Goal: Task Accomplishment & Management: Complete application form

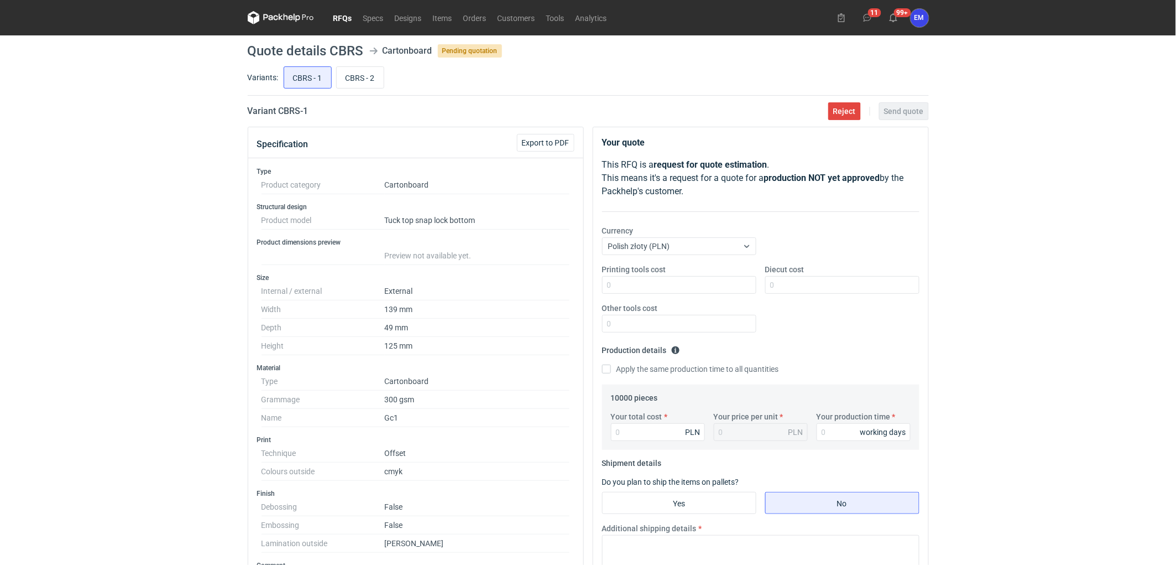
click at [1079, 301] on div "RFQs Specs Designs Items Orders Customers Tools Analytics 11 99+ EM [PERSON_NAM…" at bounding box center [588, 282] width 1176 height 565
click at [93, 326] on div "RFQs Specs Designs Items Orders Customers Tools Analytics 11 99+ EM [PERSON_NAM…" at bounding box center [588, 282] width 1176 height 565
click at [135, 277] on div "RFQs Specs Designs Items Orders Customers Tools Analytics 11 99+ EM [PERSON_NAM…" at bounding box center [588, 282] width 1176 height 565
click at [113, 216] on div "RFQs Specs Designs Items Orders Customers Tools Analytics 11 99+ EM [PERSON_NAM…" at bounding box center [588, 282] width 1176 height 565
drag, startPoint x: 148, startPoint y: 240, endPoint x: 210, endPoint y: 243, distance: 62.1
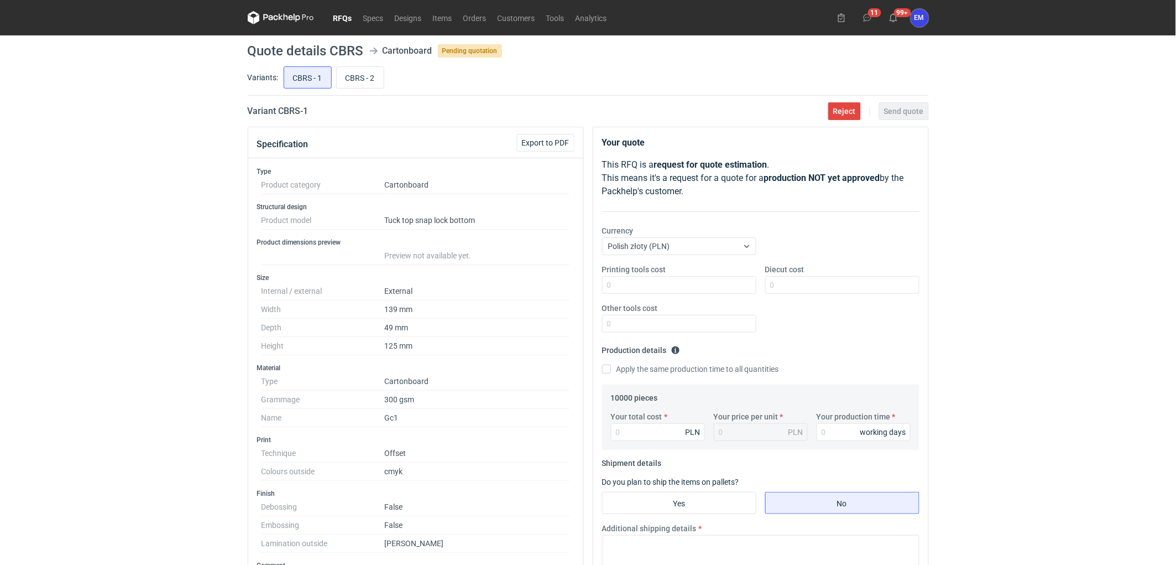
click at [181, 231] on div "RFQs Specs Designs Items Orders Customers Tools Analytics 11 99+ EM [PERSON_NAM…" at bounding box center [588, 282] width 1176 height 565
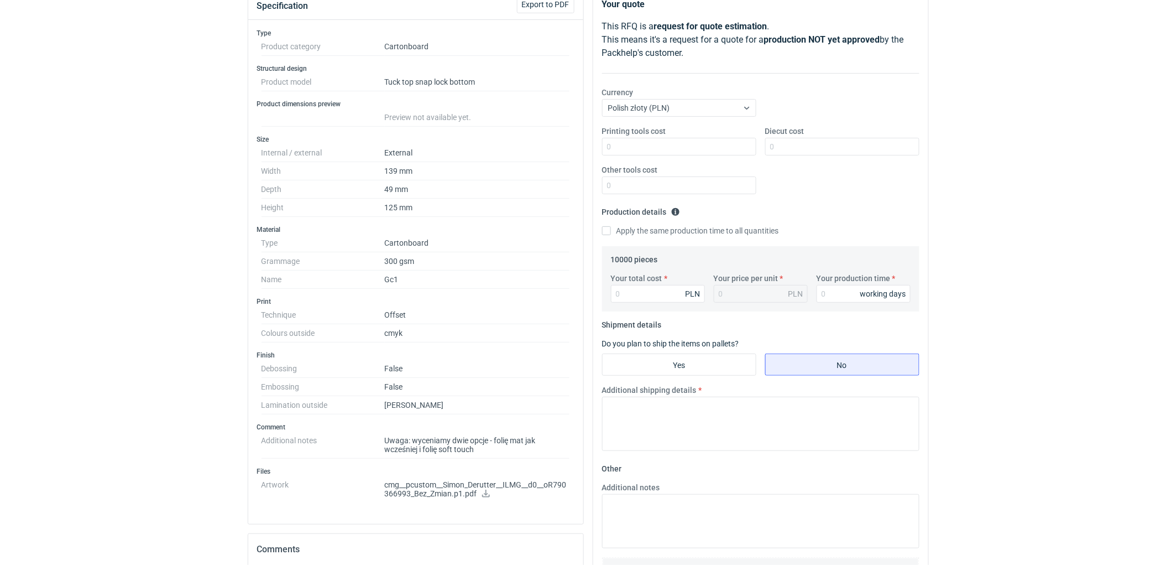
scroll to position [307, 0]
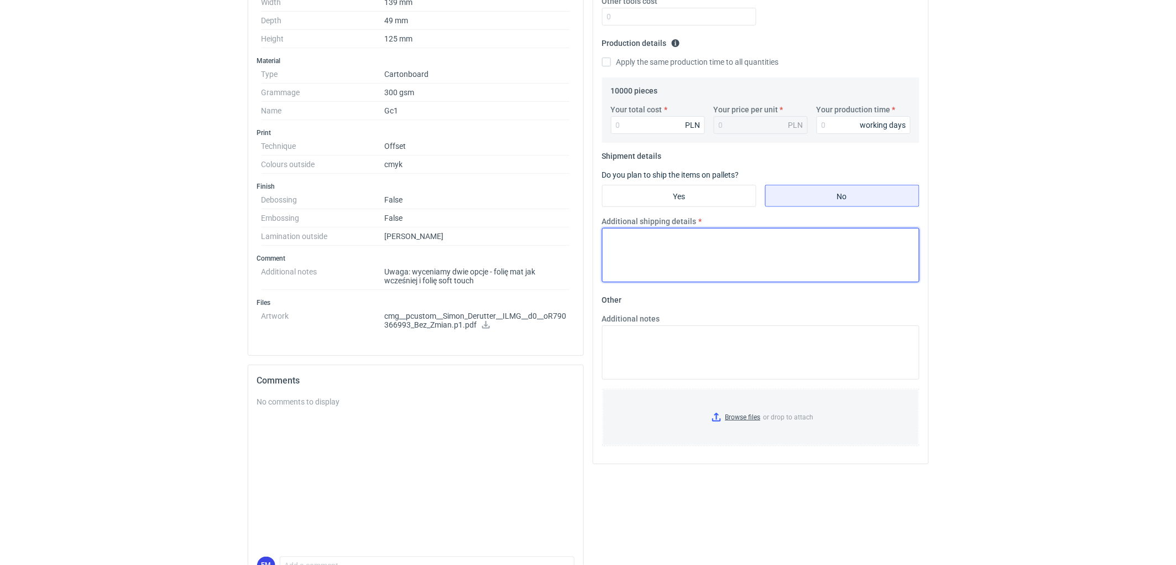
click at [694, 248] on textarea "Additional shipping details" at bounding box center [760, 255] width 317 height 54
drag, startPoint x: 1065, startPoint y: 247, endPoint x: 745, endPoint y: 263, distance: 320.6
click at [756, 265] on textarea "Additional shipping details" at bounding box center [760, 255] width 317 height 54
drag, startPoint x: 759, startPoint y: 264, endPoint x: 830, endPoint y: 264, distance: 70.8
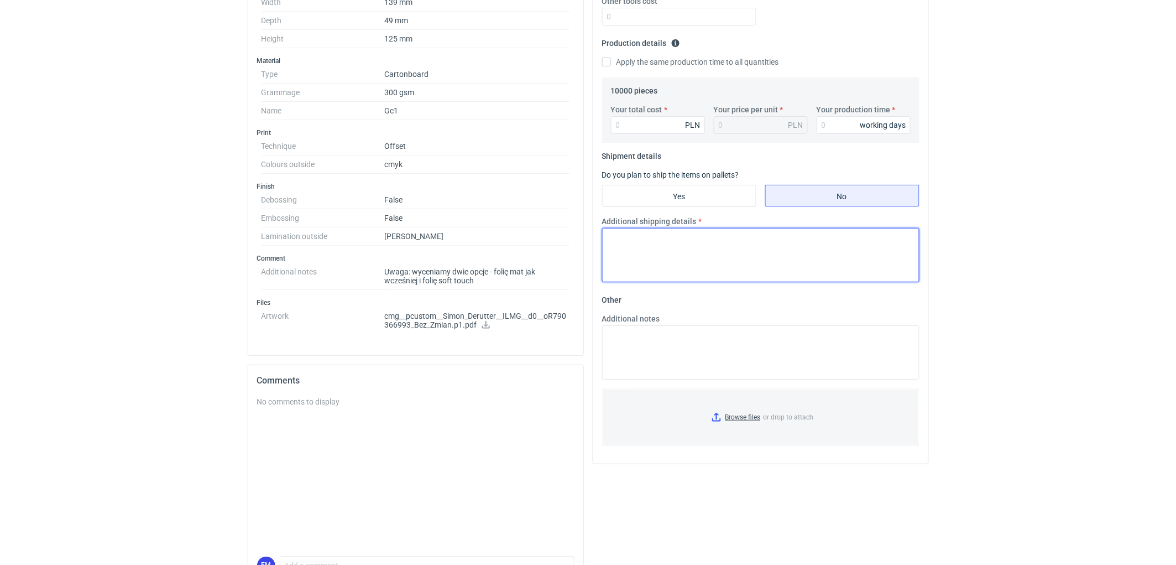
click at [799, 264] on textarea "Additional shipping details" at bounding box center [760, 255] width 317 height 54
click at [691, 267] on textarea "Additional shipping details" at bounding box center [760, 255] width 317 height 54
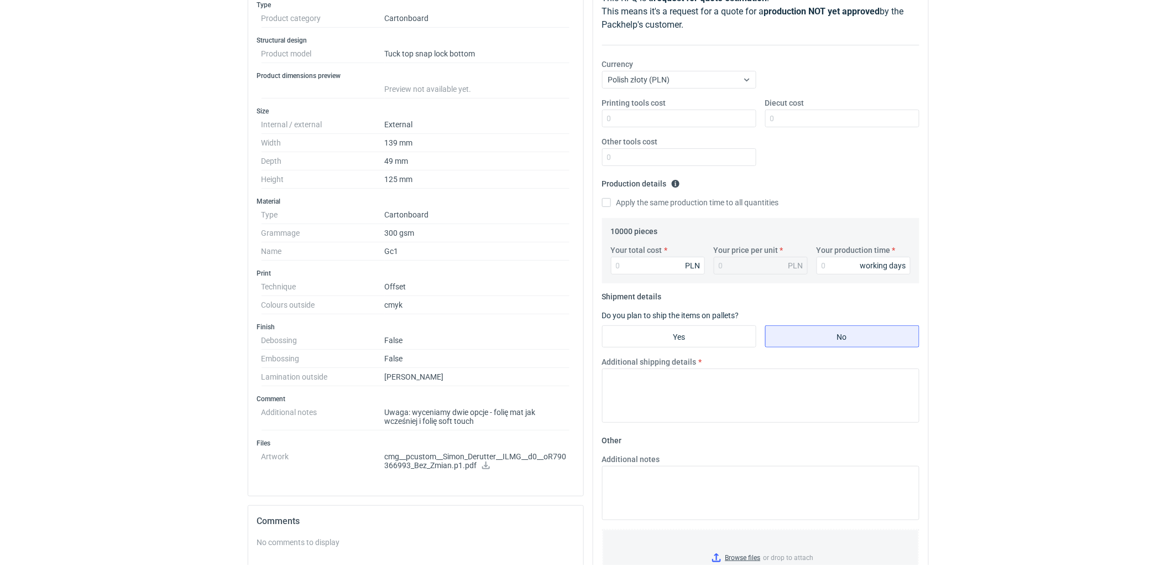
scroll to position [246, 0]
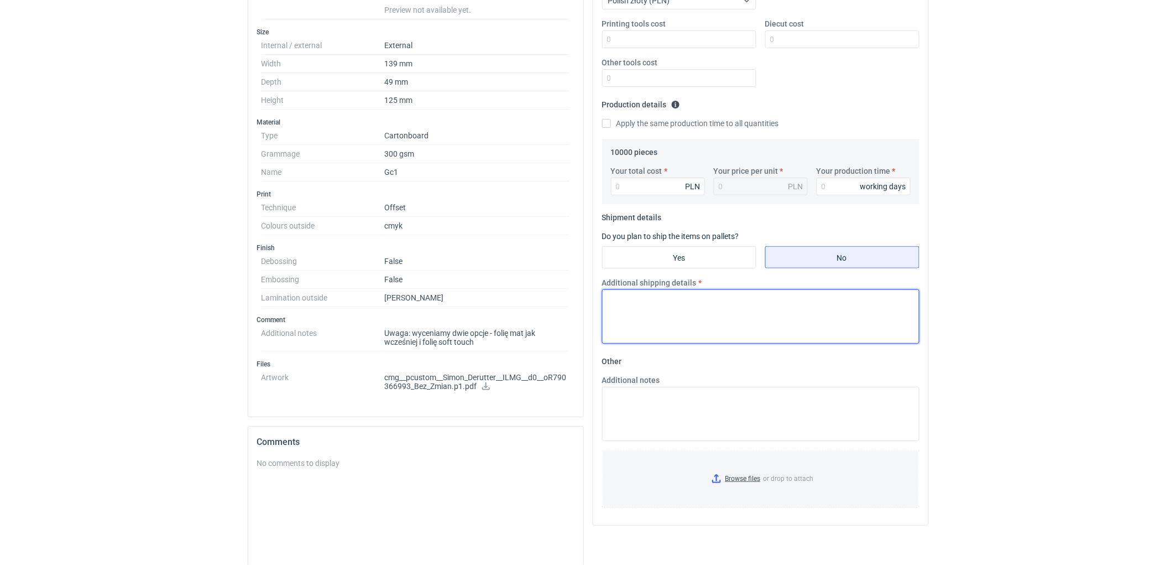
click at [651, 324] on textarea "Additional shipping details" at bounding box center [760, 316] width 317 height 54
click at [649, 316] on textarea "Additional shipping details" at bounding box center [760, 316] width 317 height 54
click at [700, 306] on textarea "Additional shipping details" at bounding box center [760, 316] width 317 height 54
click at [748, 303] on textarea "Additional shipping details" at bounding box center [760, 316] width 317 height 54
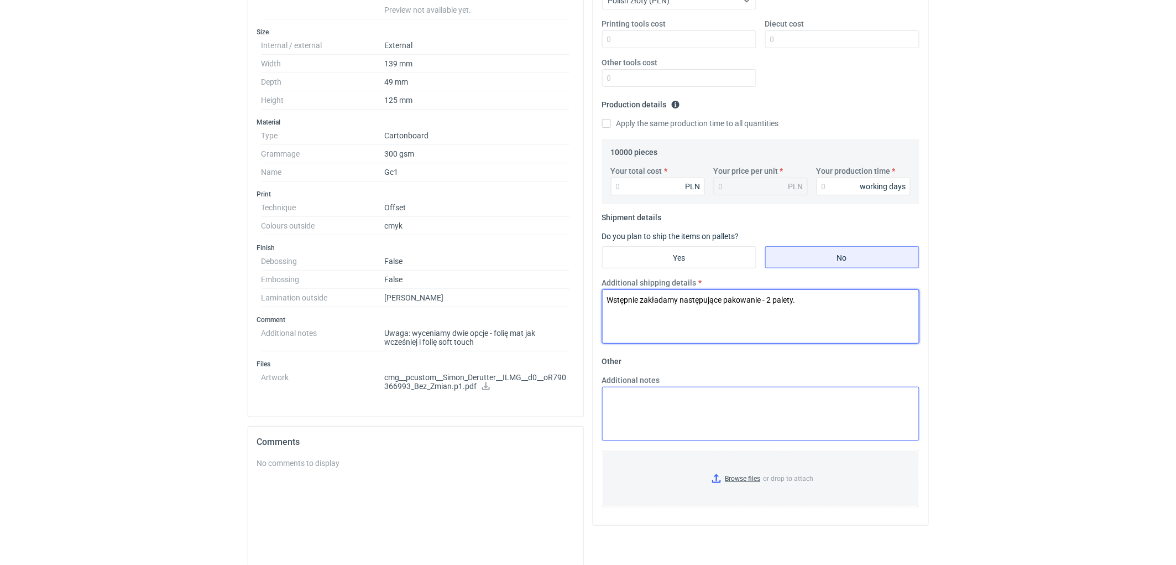
type textarea "Wstępnie zakładamy następujące pakowanie - 2 palety."
click at [681, 404] on textarea "Additional notes" at bounding box center [760, 414] width 317 height 54
type textarea "O"
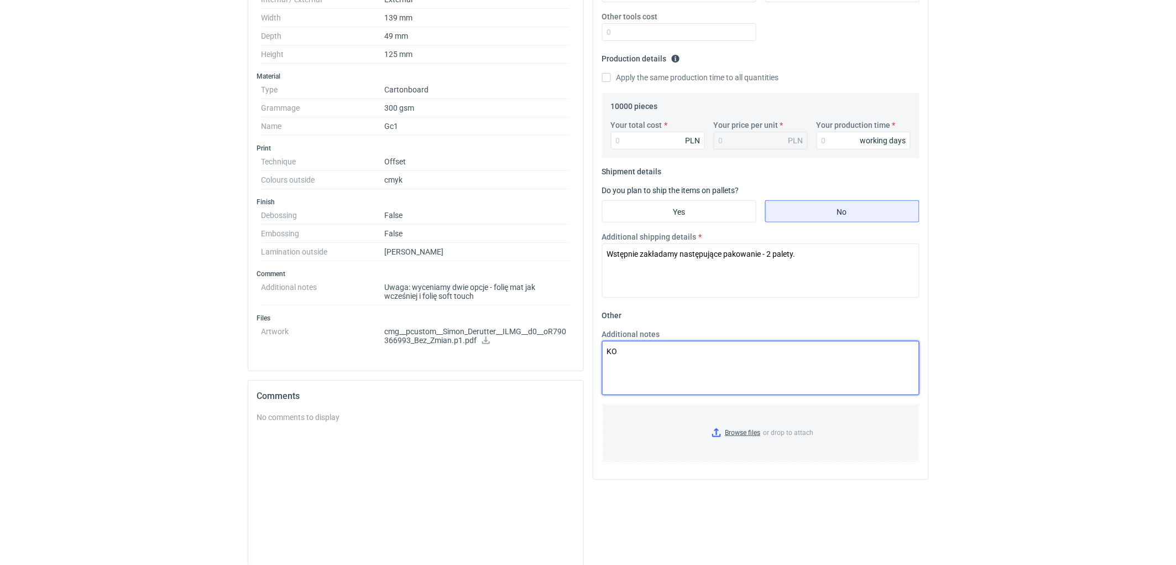
scroll to position [373, 0]
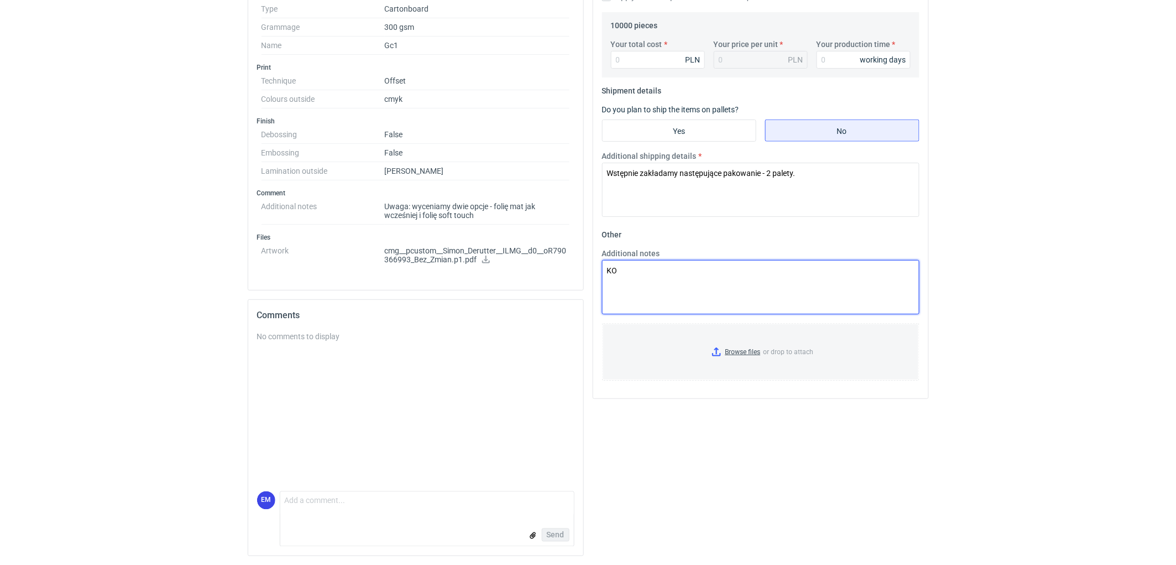
click at [684, 278] on textarea "KO" at bounding box center [760, 287] width 317 height 54
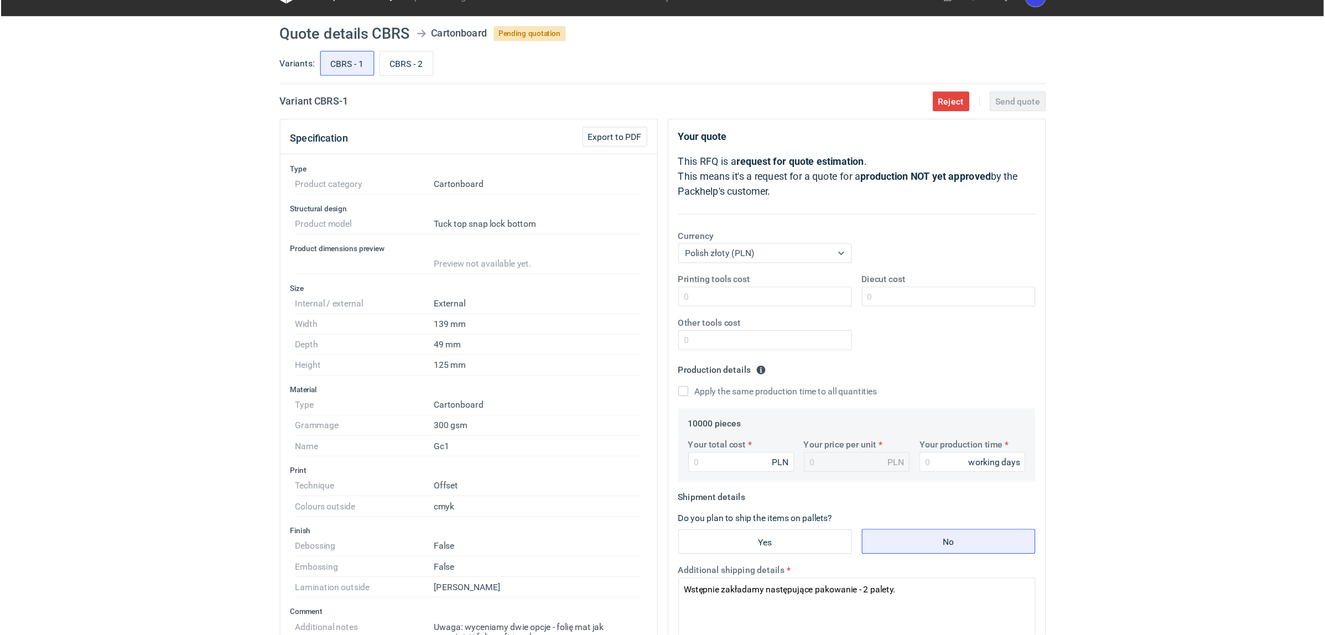
scroll to position [0, 0]
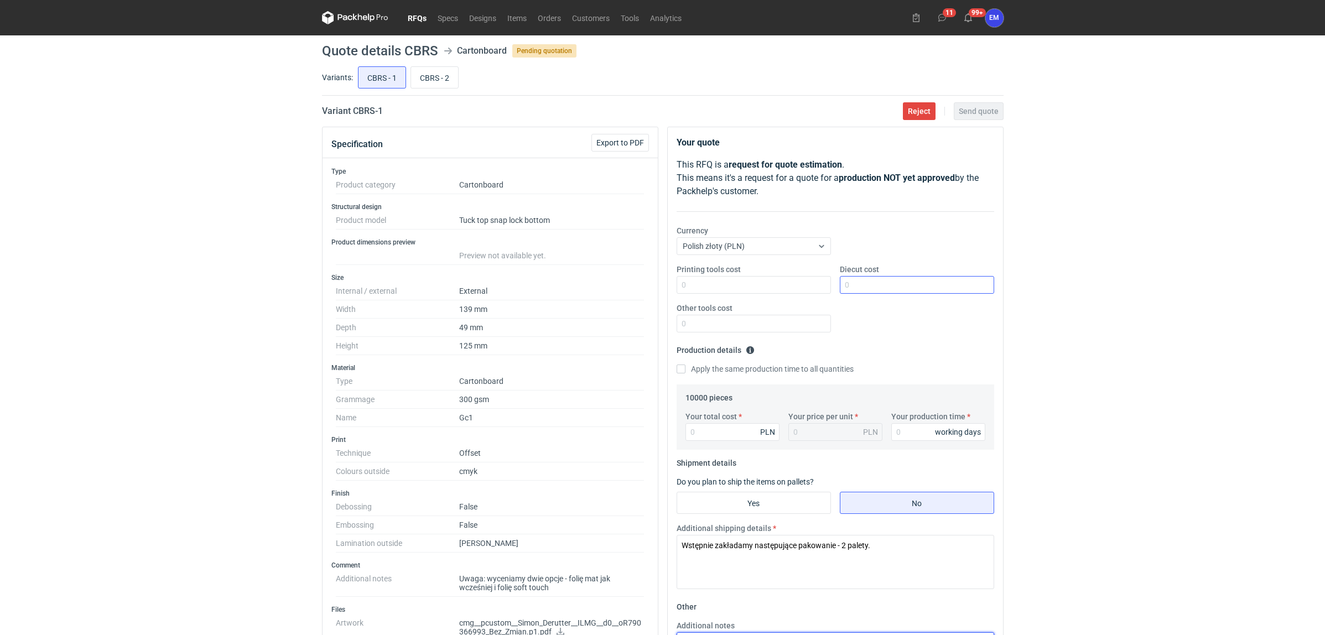
type textarea "KO 3613/2025. Oferta ważna 4 tygodnie."
click at [866, 285] on input "Diecut cost" at bounding box center [917, 285] width 154 height 18
click at [1176, 341] on div "RFQs Specs Designs Items Orders Customers Tools Analytics 11 99+ EM [PERSON_NAM…" at bounding box center [662, 317] width 1325 height 635
drag, startPoint x: 126, startPoint y: 408, endPoint x: 134, endPoint y: 415, distance: 11.3
click at [126, 408] on div "RFQs Specs Designs Items Orders Customers Tools Analytics 11 99+ EM [PERSON_NAM…" at bounding box center [662, 317] width 1325 height 635
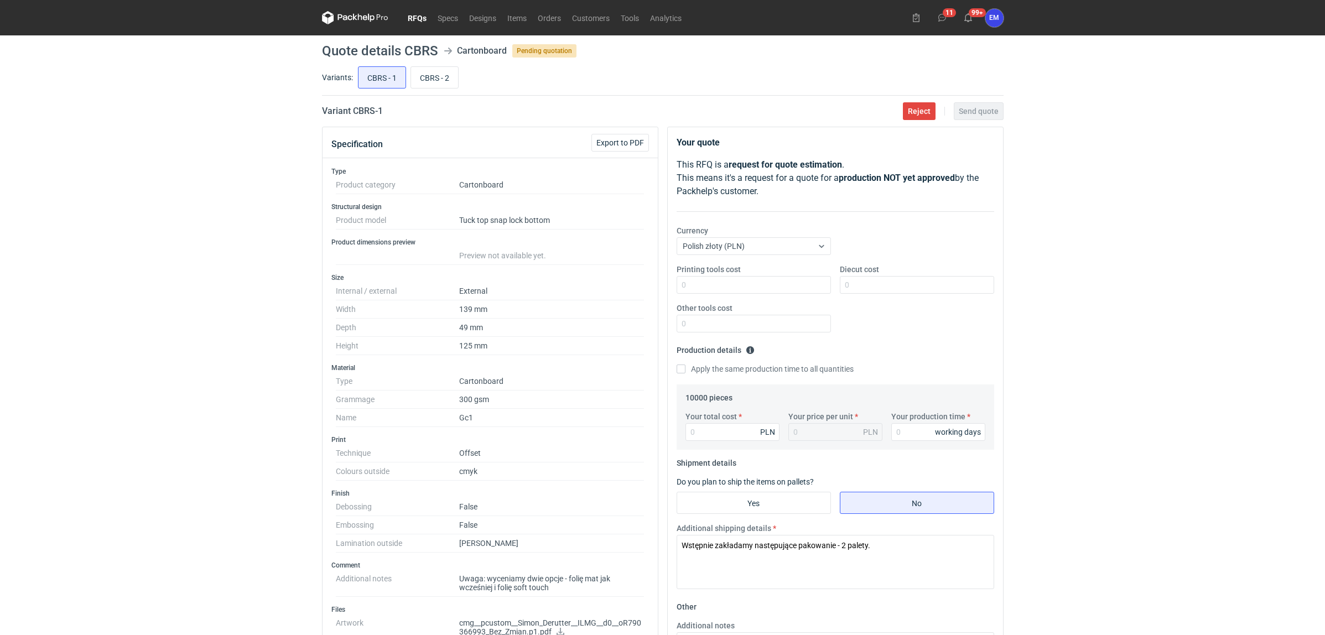
drag, startPoint x: 1068, startPoint y: 341, endPoint x: 1029, endPoint y: 379, distance: 54.4
click at [1068, 341] on div "RFQs Specs Designs Items Orders Customers Tools Analytics 11 99+ EM [PERSON_NAM…" at bounding box center [662, 317] width 1325 height 635
click at [1176, 319] on div "RFQs Specs Designs Items Orders Customers Tools Analytics 11 99+ EM [PERSON_NAM…" at bounding box center [662, 317] width 1325 height 635
drag, startPoint x: 1127, startPoint y: 314, endPoint x: 1116, endPoint y: 314, distance: 10.5
click at [1122, 314] on div "RFQs Specs Designs Items Orders Customers Tools Analytics 11 99+ EM [PERSON_NAM…" at bounding box center [662, 317] width 1325 height 635
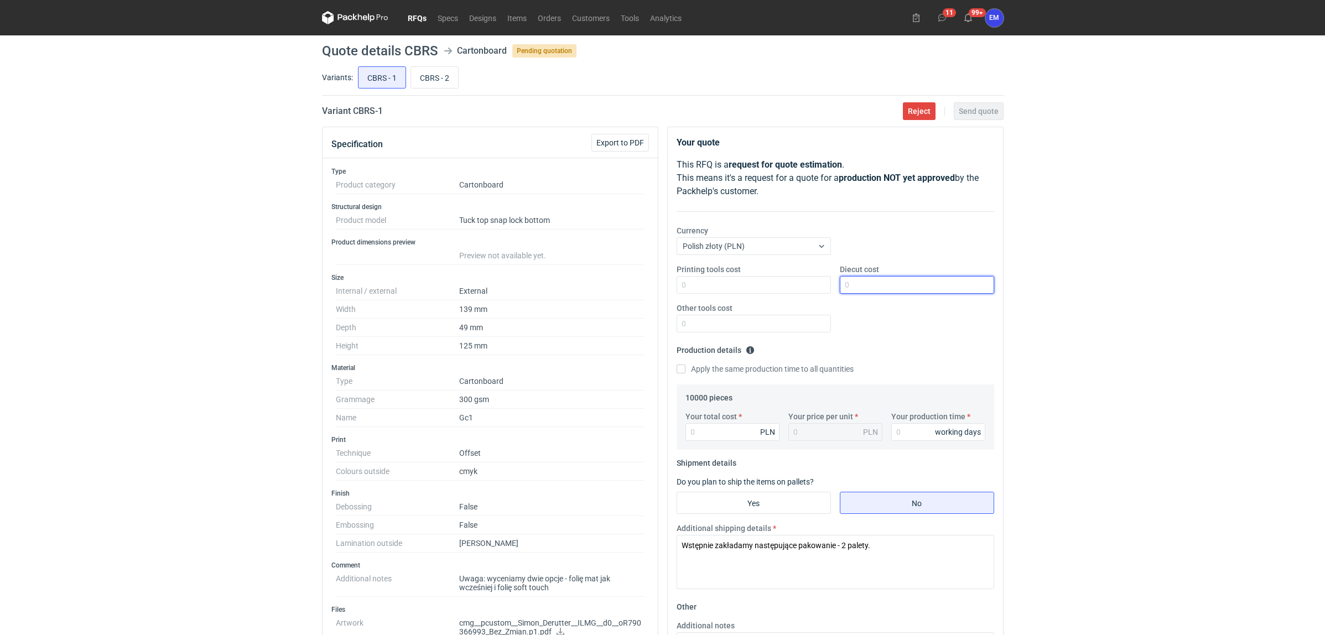
click at [891, 280] on input "Diecut cost" at bounding box center [917, 285] width 154 height 18
click at [1159, 254] on div "RFQs Specs Designs Items Orders Customers Tools Analytics 11 99+ EM [PERSON_NAM…" at bounding box center [662, 317] width 1325 height 635
click at [869, 283] on input "Diecut cost" at bounding box center [917, 285] width 154 height 18
drag, startPoint x: 1034, startPoint y: 278, endPoint x: 942, endPoint y: 277, distance: 92.4
click at [1034, 278] on div "RFQs Specs Designs Items Orders Customers Tools Analytics 11 99+ EM [PERSON_NAM…" at bounding box center [662, 317] width 1325 height 635
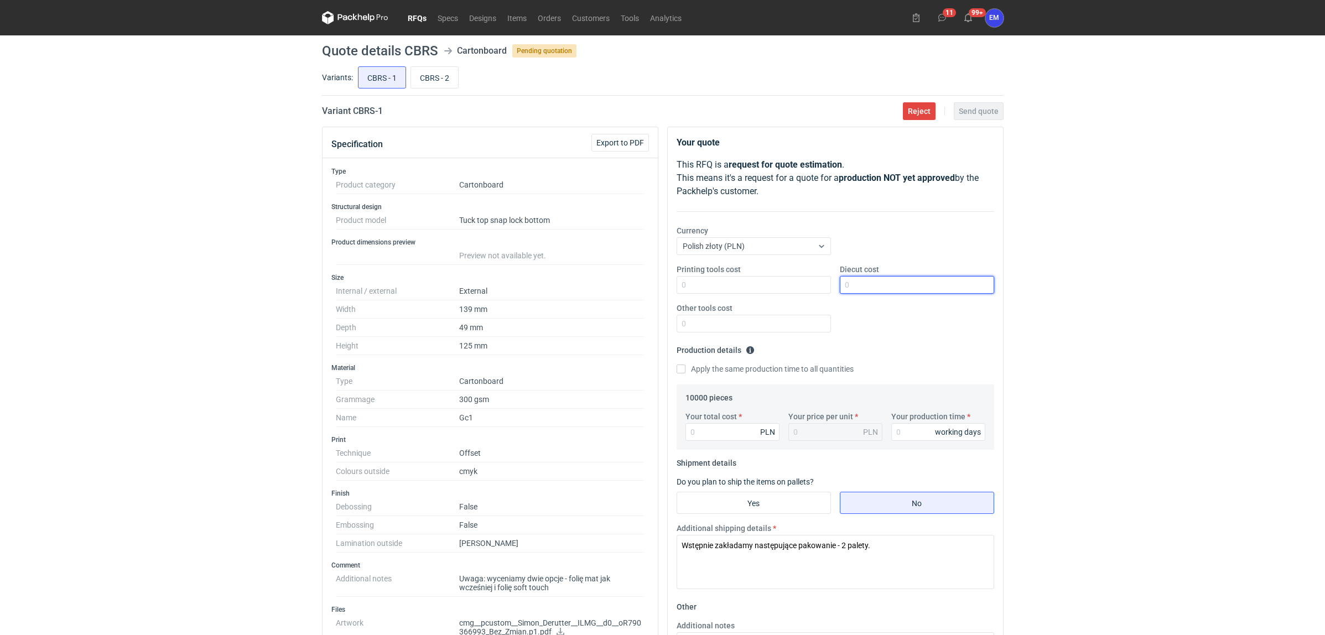
click at [891, 288] on input "Diecut cost" at bounding box center [917, 285] width 154 height 18
click at [1097, 285] on div "RFQs Specs Designs Items Orders Customers Tools Analytics 11 99+ EM [PERSON_NAM…" at bounding box center [662, 317] width 1325 height 635
click at [864, 282] on input "Diecut cost" at bounding box center [917, 285] width 154 height 18
drag, startPoint x: 1099, startPoint y: 266, endPoint x: 956, endPoint y: 294, distance: 145.9
click at [1095, 267] on div "RFQs Specs Designs Items Orders Customers Tools Analytics 11 99+ EM [PERSON_NAM…" at bounding box center [662, 317] width 1325 height 635
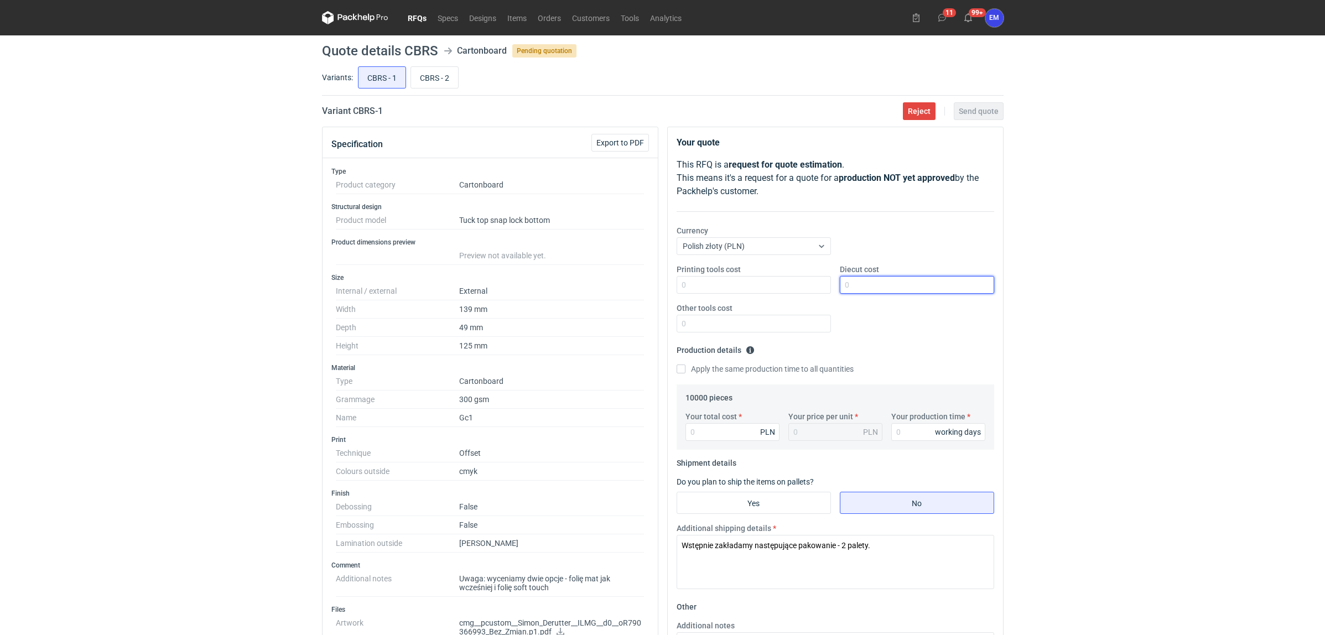
click at [886, 286] on input "Diecut cost" at bounding box center [917, 285] width 154 height 18
click at [1099, 275] on div "RFQs Specs Designs Items Orders Customers Tools Analytics 11 99+ EM [PERSON_NAM…" at bounding box center [662, 317] width 1325 height 635
click at [872, 284] on input "Diecut cost" at bounding box center [917, 285] width 154 height 18
click at [1079, 285] on div "RFQs Specs Designs Items Orders Customers Tools Analytics 11 99+ EM [PERSON_NAM…" at bounding box center [662, 317] width 1325 height 635
click at [874, 279] on input "Diecut cost" at bounding box center [917, 285] width 154 height 18
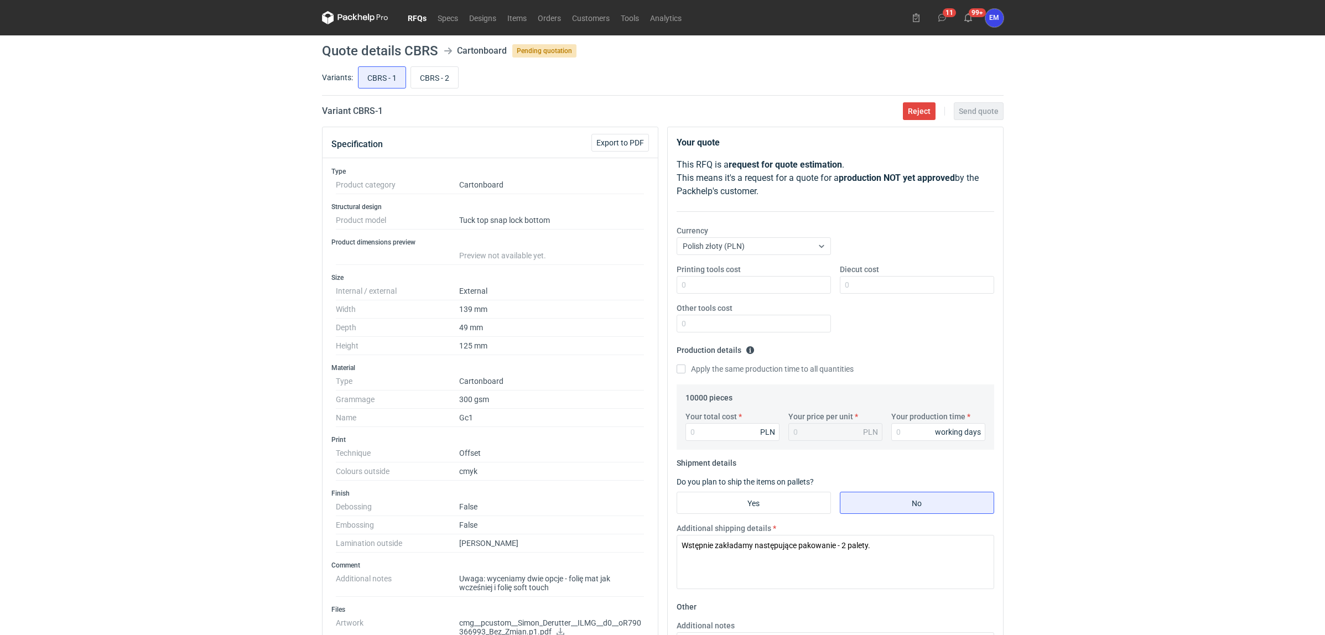
click at [1126, 284] on div "RFQs Specs Designs Items Orders Customers Tools Analytics 11 99+ EM [PERSON_NAM…" at bounding box center [662, 317] width 1325 height 635
click at [898, 283] on input "Diecut cost" at bounding box center [917, 285] width 154 height 18
click at [1076, 243] on div "RFQs Specs Designs Items Orders Customers Tools Analytics 11 99+ EM [PERSON_NAM…" at bounding box center [662, 317] width 1325 height 635
drag, startPoint x: 856, startPoint y: 288, endPoint x: 956, endPoint y: 280, distance: 100.5
click at [856, 288] on input "Diecut cost" at bounding box center [917, 285] width 154 height 18
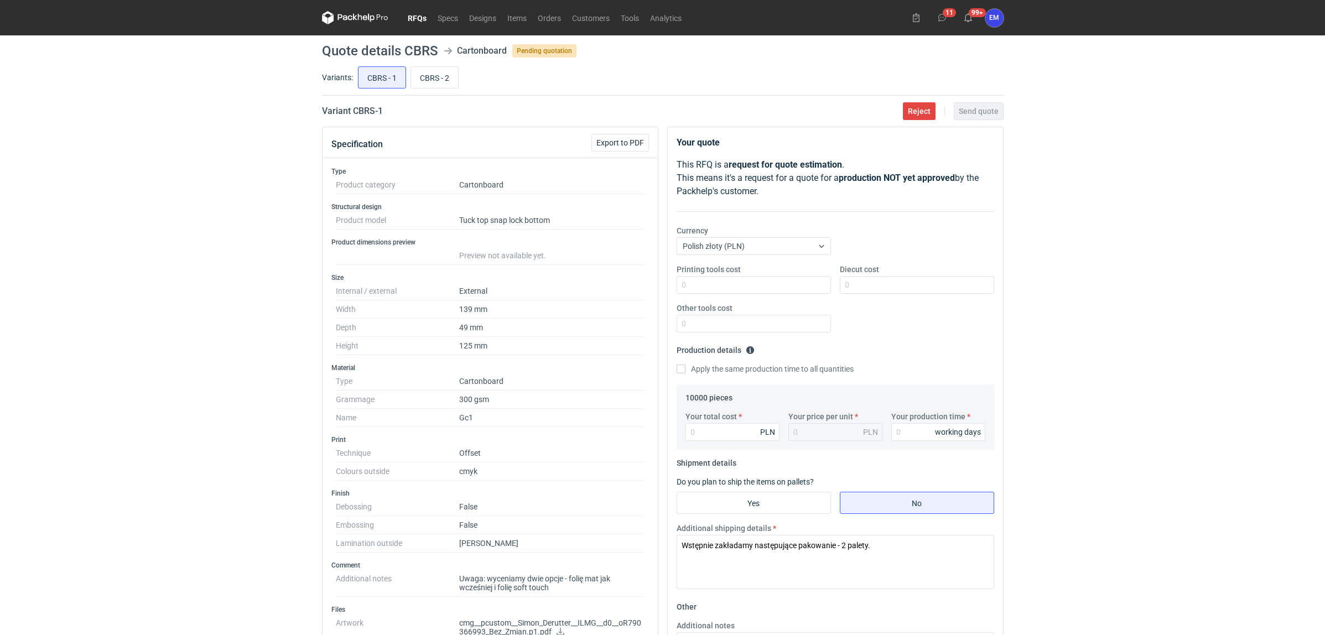
click at [1113, 269] on div "RFQs Specs Designs Items Orders Customers Tools Analytics 11 99+ EM [PERSON_NAM…" at bounding box center [662, 317] width 1325 height 635
click at [881, 283] on input "Diecut cost" at bounding box center [917, 285] width 154 height 18
click at [1133, 283] on div "RFQs Specs Designs Items Orders Customers Tools Analytics 11 99+ EM [PERSON_NAM…" at bounding box center [662, 317] width 1325 height 635
click at [866, 286] on input "Diecut cost" at bounding box center [917, 285] width 154 height 18
click at [1154, 256] on div "RFQs Specs Designs Items Orders Customers Tools Analytics 11 99+ EM [PERSON_NAM…" at bounding box center [662, 317] width 1325 height 635
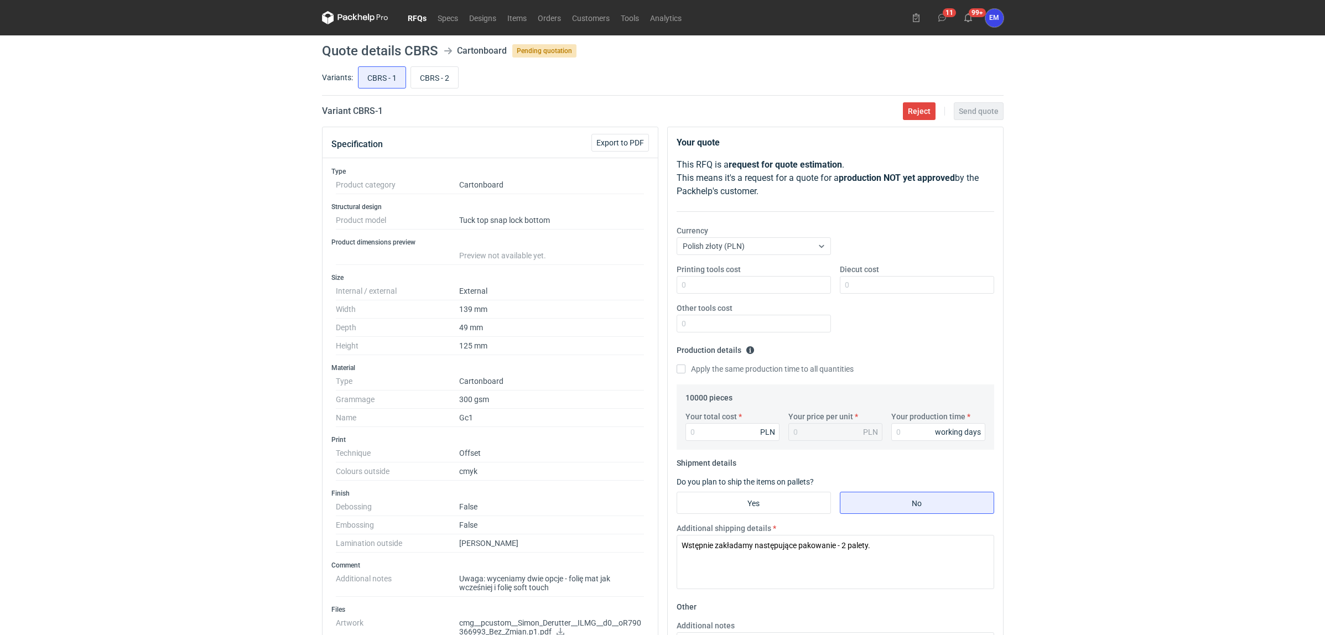
click at [1176, 259] on div "RFQs Specs Designs Items Orders Customers Tools Analytics 11 99+ EM [PERSON_NAM…" at bounding box center [662, 317] width 1325 height 635
click at [186, 410] on div "RFQs Specs Designs Items Orders Customers Tools Analytics 11 99+ EM [PERSON_NAM…" at bounding box center [662, 317] width 1325 height 635
click at [726, 442] on div "Your total cost PLN Your price per unit PLN Your production time working days" at bounding box center [835, 430] width 309 height 39
click at [733, 433] on input "Your total cost" at bounding box center [732, 432] width 94 height 18
type input "7400"
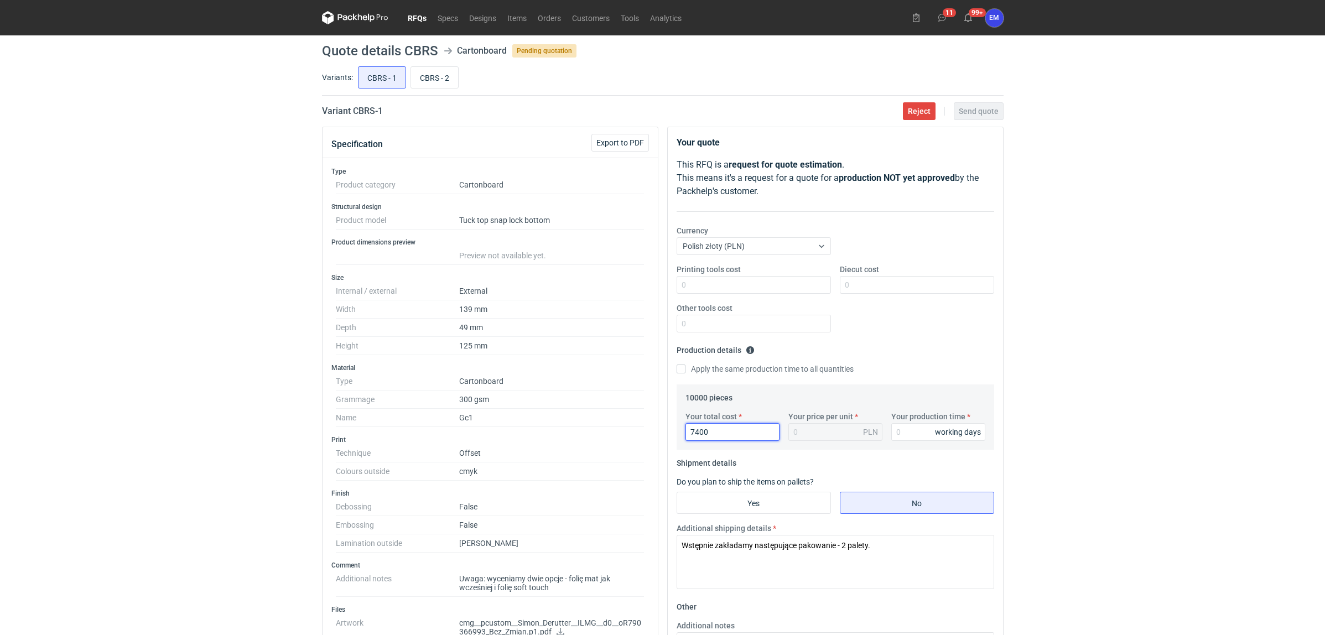
type input "0.74"
type input "7400"
click at [931, 432] on input "Your production time" at bounding box center [938, 432] width 94 height 18
type input "10"
click at [1110, 418] on div "RFQs Specs Designs Items Orders Customers Tools Analytics 11 99+ EM [PERSON_NAM…" at bounding box center [662, 317] width 1325 height 635
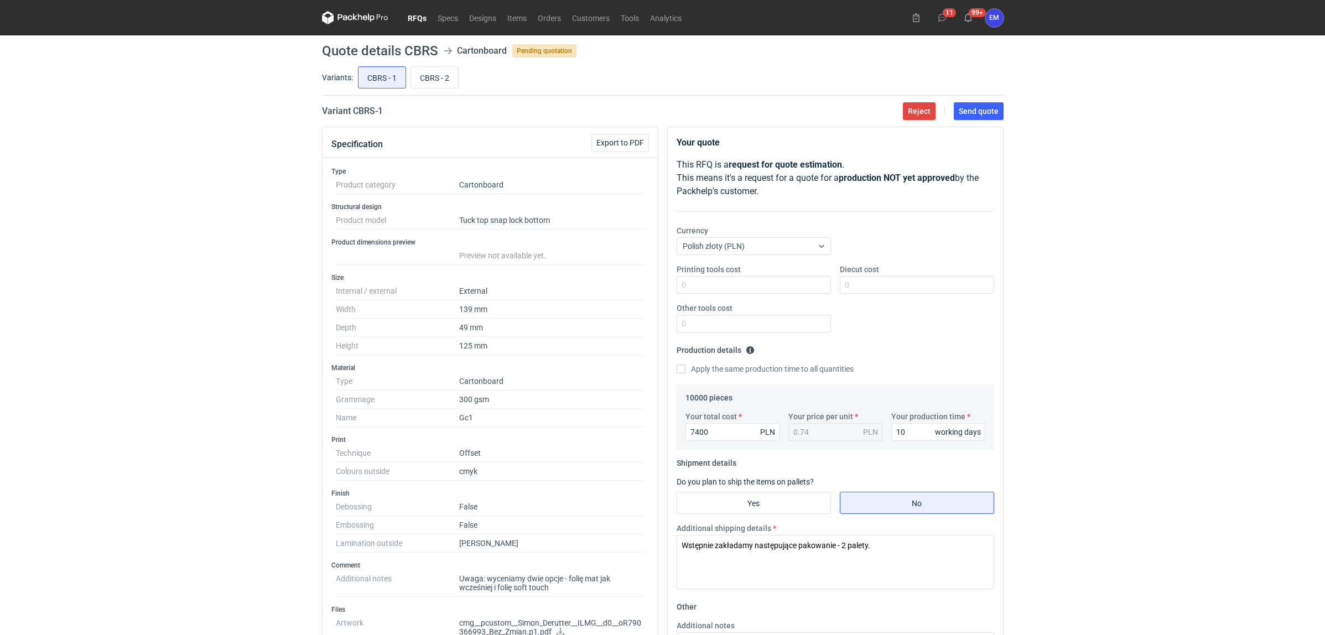
click at [233, 402] on div "RFQs Specs Designs Items Orders Customers Tools Analytics 11 99+ EM [PERSON_NAM…" at bounding box center [662, 317] width 1325 height 635
drag, startPoint x: 1317, startPoint y: 296, endPoint x: 1303, endPoint y: 289, distance: 16.1
click at [1176, 289] on div "RFQs Specs Designs Items Orders Customers Tools Analytics 11 99+ EM [PERSON_NAM…" at bounding box center [662, 317] width 1325 height 635
click at [1176, 463] on div "RFQs Specs Designs Items Orders Customers Tools Analytics 11 99+ EM [PERSON_NAM…" at bounding box center [662, 317] width 1325 height 635
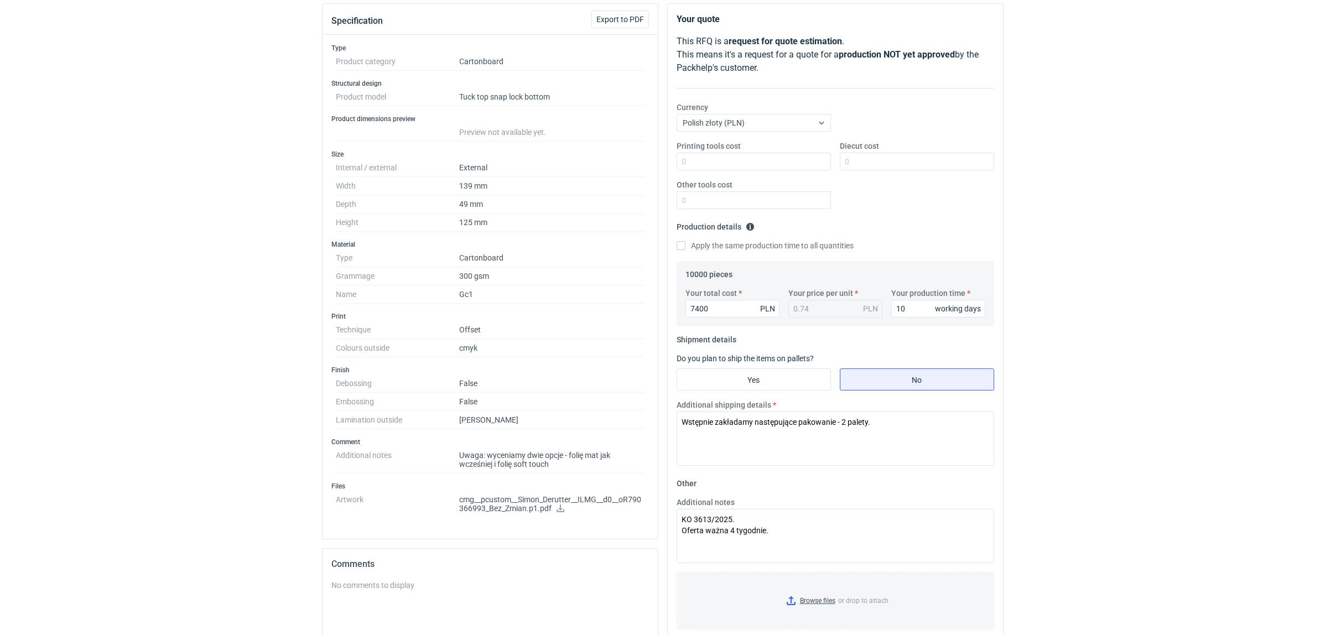
scroll to position [277, 0]
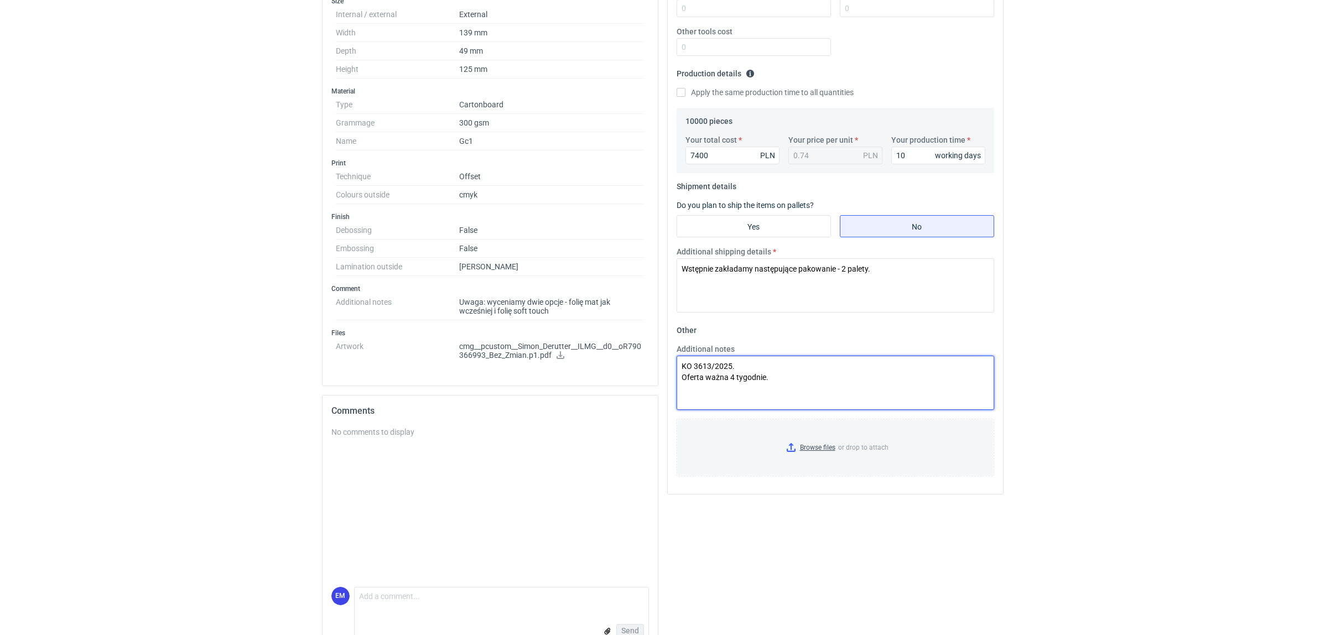
drag, startPoint x: 787, startPoint y: 387, endPoint x: 943, endPoint y: 366, distance: 157.4
click at [788, 387] on textarea "KO 3613/2025. Oferta ważna 4 tygodnie." at bounding box center [834, 383] width 317 height 54
click at [1176, 358] on html "RFQs Specs Designs Items Orders Customers Tools Analytics 11 99+ EM [PERSON_NAM…" at bounding box center [662, 40] width 1325 height 635
click at [1156, 332] on div "RFQs Specs Designs Items Orders Customers Tools Analytics 11 99+ EM [PERSON_NAM…" at bounding box center [662, 40] width 1325 height 635
click at [1176, 341] on div "RFQs Specs Designs Items Orders Customers Tools Analytics 11 99+ EM [PERSON_NAM…" at bounding box center [662, 40] width 1325 height 635
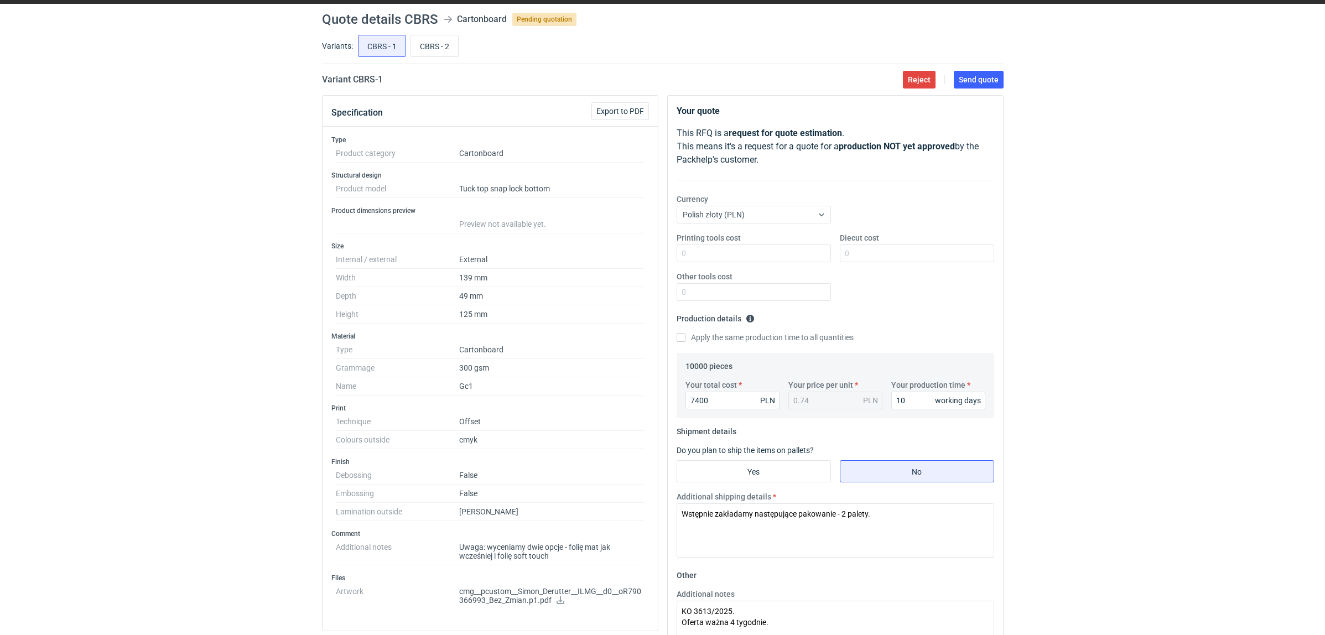
scroll to position [0, 0]
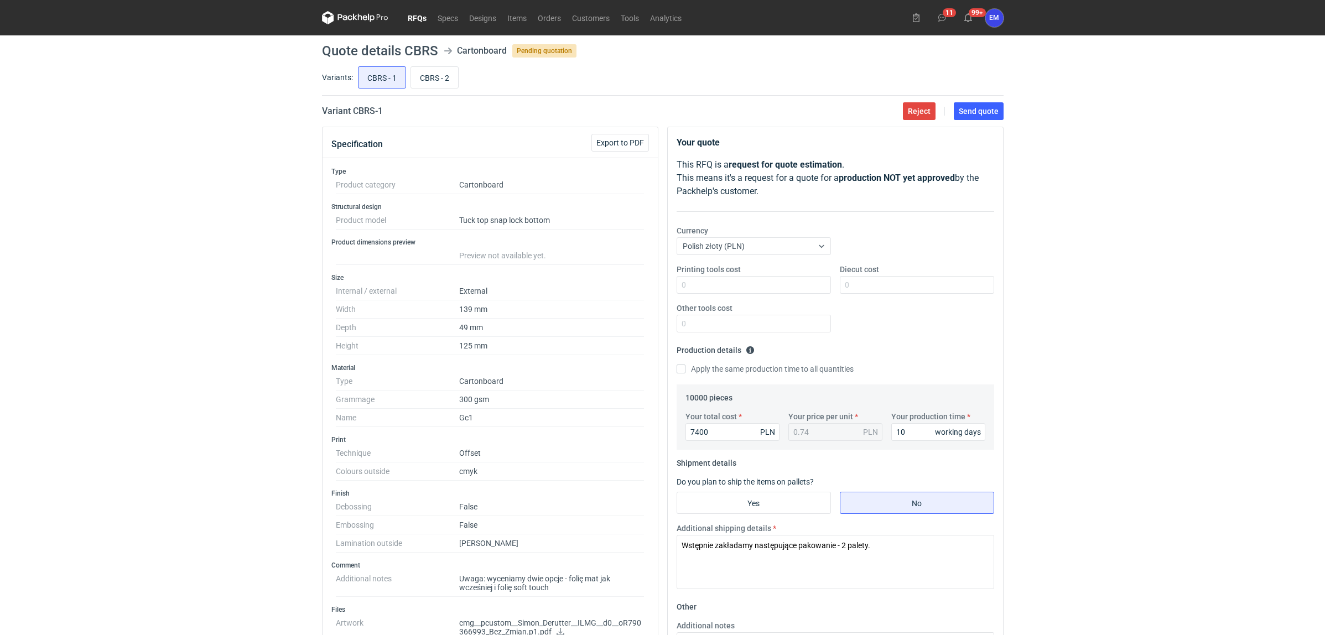
click at [1160, 416] on div "RFQs Specs Designs Items Orders Customers Tools Analytics 11 99+ EM [PERSON_NAM…" at bounding box center [662, 317] width 1325 height 635
drag, startPoint x: 126, startPoint y: 375, endPoint x: 150, endPoint y: 389, distance: 28.0
click at [130, 378] on div "RFQs Specs Designs Items Orders Customers Tools Analytics 11 99+ EM [PERSON_NAM…" at bounding box center [662, 317] width 1325 height 635
drag, startPoint x: 220, startPoint y: 362, endPoint x: 1242, endPoint y: 455, distance: 1026.4
click at [255, 366] on div "RFQs Specs Designs Items Orders Customers Tools Analytics 11 99+ EM [PERSON_NAM…" at bounding box center [662, 317] width 1325 height 635
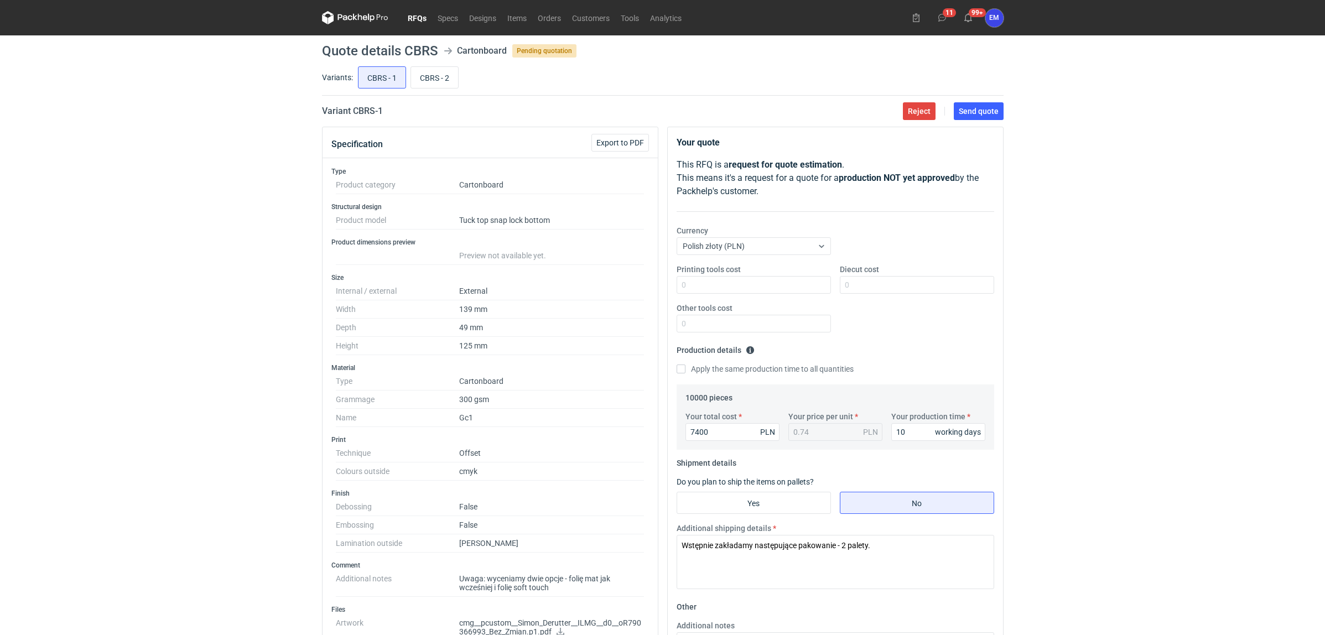
click at [1164, 446] on div "RFQs Specs Designs Items Orders Customers Tools Analytics 11 99+ EM [PERSON_NAM…" at bounding box center [662, 317] width 1325 height 635
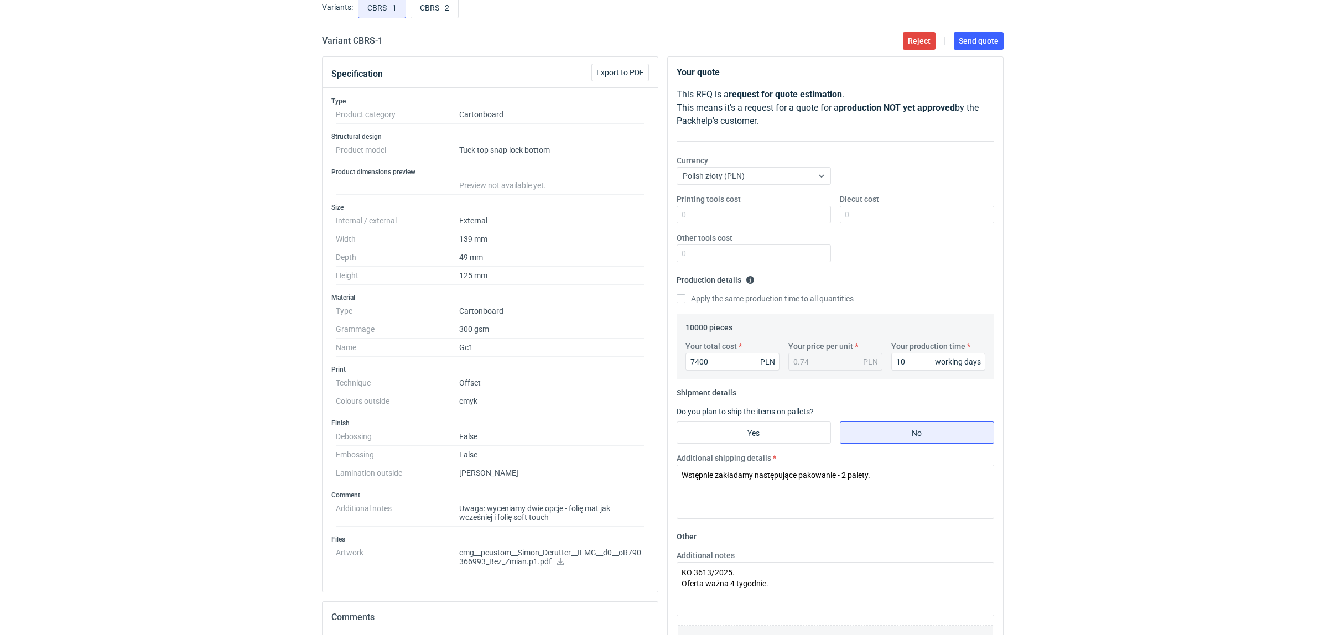
scroll to position [207, 0]
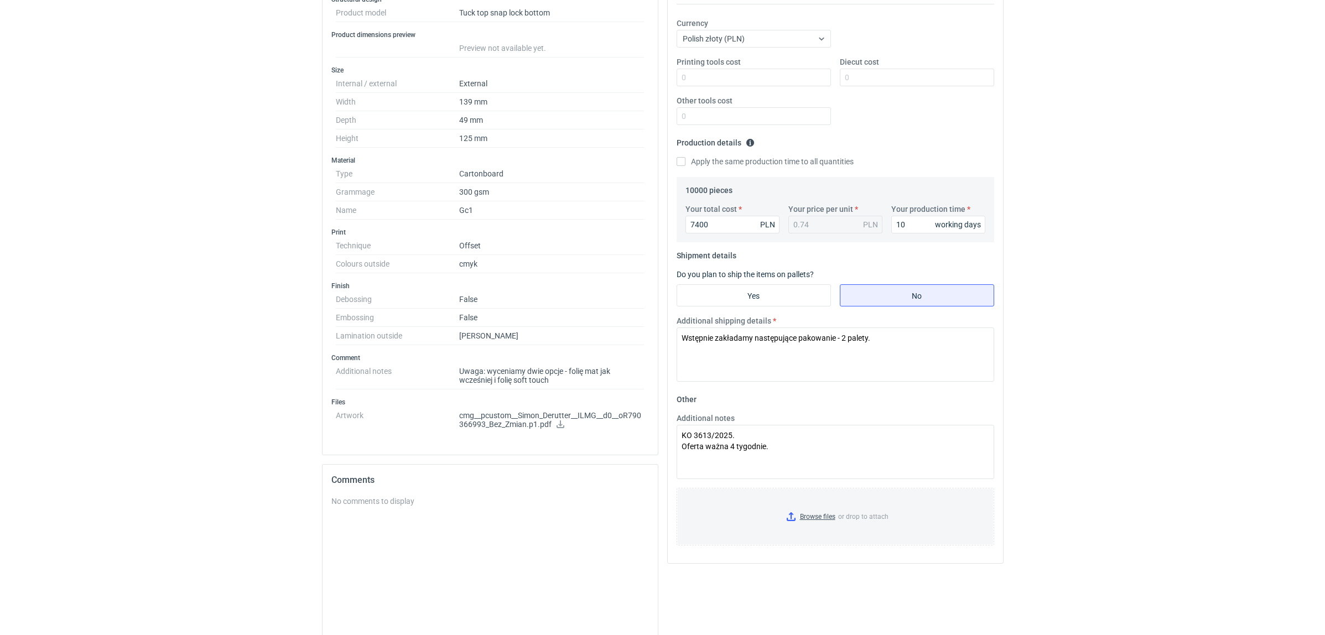
click at [1176, 410] on div "RFQs Specs Designs Items Orders Customers Tools Analytics 11 99+ EM [PERSON_NAM…" at bounding box center [662, 110] width 1325 height 635
click at [1174, 379] on div "RFQs Specs Designs Items Orders Customers Tools Analytics 11 99+ EM [PERSON_NAM…" at bounding box center [662, 110] width 1325 height 635
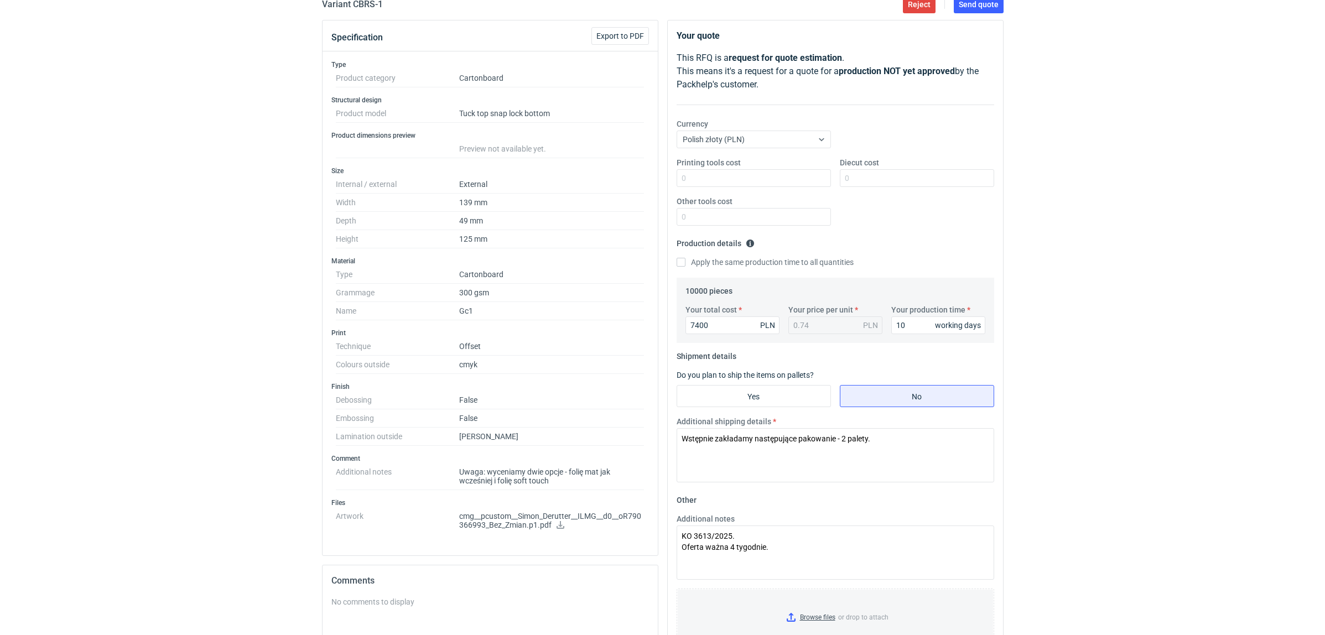
scroll to position [0, 0]
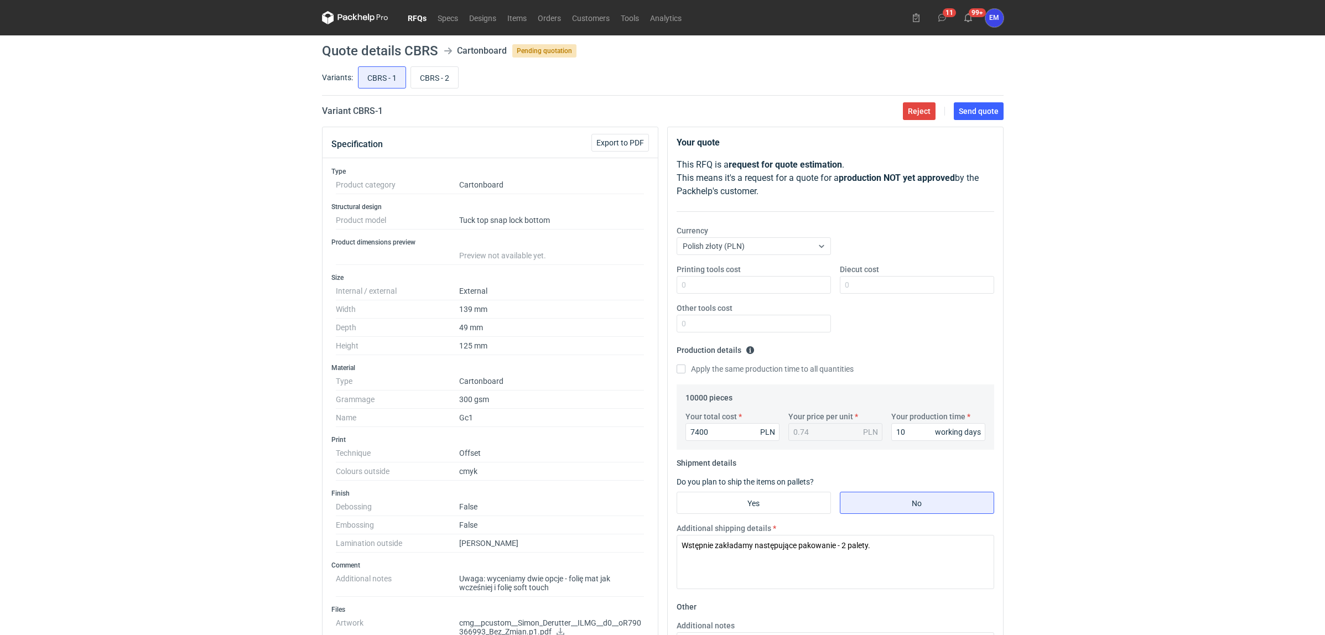
click at [1115, 415] on div "RFQs Specs Designs Items Orders Customers Tools Analytics 11 99+ EM [PERSON_NAM…" at bounding box center [662, 317] width 1325 height 635
click at [1135, 418] on div "RFQs Specs Designs Items Orders Customers Tools Analytics 11 99+ EM [PERSON_NAM…" at bounding box center [662, 317] width 1325 height 635
click at [1176, 498] on div "RFQs Specs Designs Items Orders Customers Tools Analytics 11 99+ EM [PERSON_NAM…" at bounding box center [662, 317] width 1325 height 635
click at [1120, 456] on div "RFQs Specs Designs Items Orders Customers Tools Analytics 11 99+ EM [PERSON_NAM…" at bounding box center [662, 317] width 1325 height 635
drag, startPoint x: 692, startPoint y: 402, endPoint x: 706, endPoint y: 400, distance: 13.9
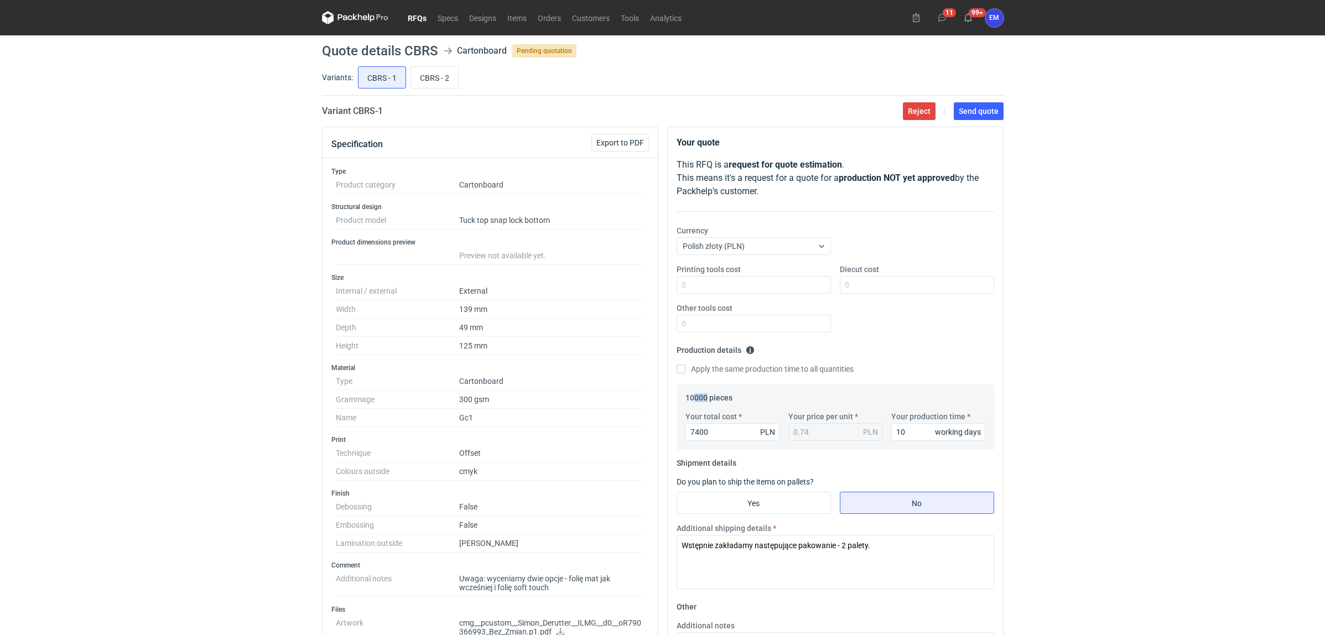
click at [706, 400] on legend "10000 pieces" at bounding box center [708, 395] width 47 height 13
drag, startPoint x: 706, startPoint y: 400, endPoint x: 697, endPoint y: 400, distance: 8.3
click at [704, 400] on legend "10000 pieces" at bounding box center [708, 395] width 47 height 13
drag, startPoint x: 689, startPoint y: 399, endPoint x: 707, endPoint y: 401, distance: 18.3
click at [707, 401] on legend "10000 pieces" at bounding box center [708, 395] width 47 height 13
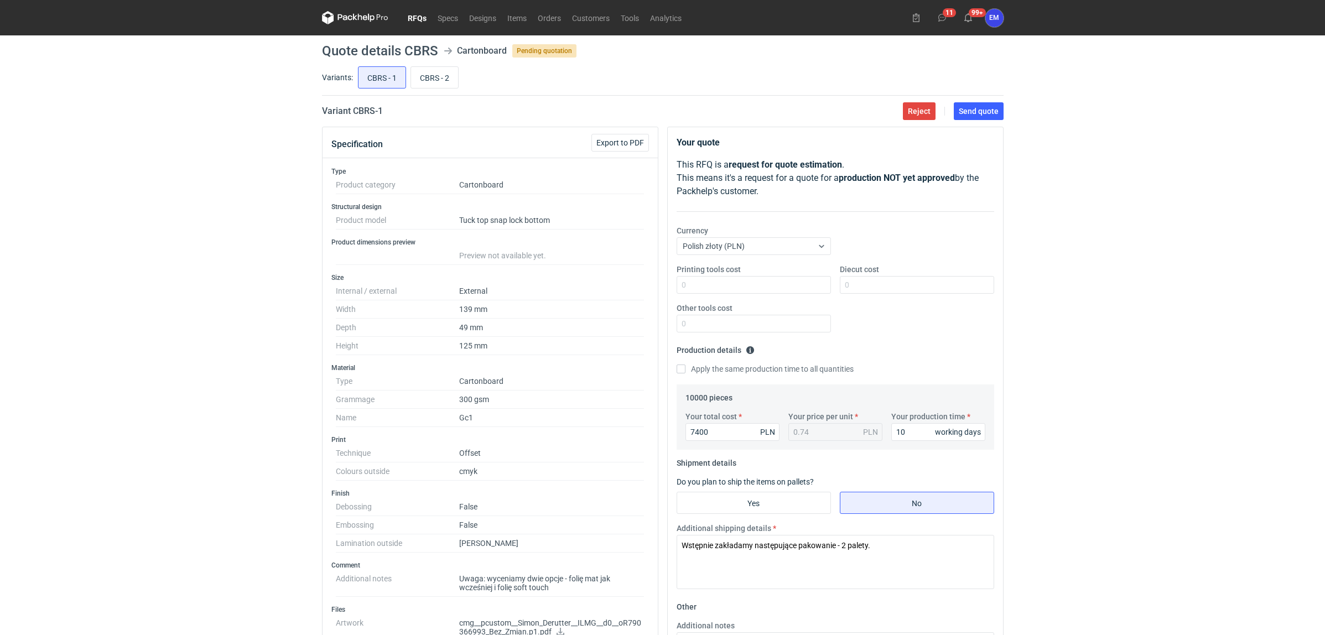
click at [1176, 347] on div "RFQs Specs Designs Items Orders Customers Tools Analytics 11 99+ EM [PERSON_NAM…" at bounding box center [662, 317] width 1325 height 635
click at [1176, 364] on div "RFQs Specs Designs Items Orders Customers Tools Analytics 11 99+ EM [PERSON_NAM…" at bounding box center [662, 317] width 1325 height 635
click at [1176, 361] on div "RFQs Specs Designs Items Orders Customers Tools Analytics 11 99+ EM [PERSON_NAM…" at bounding box center [662, 317] width 1325 height 635
click at [1176, 472] on div "RFQs Specs Designs Items Orders Customers Tools Analytics 11 99+ EM [PERSON_NAM…" at bounding box center [662, 317] width 1325 height 635
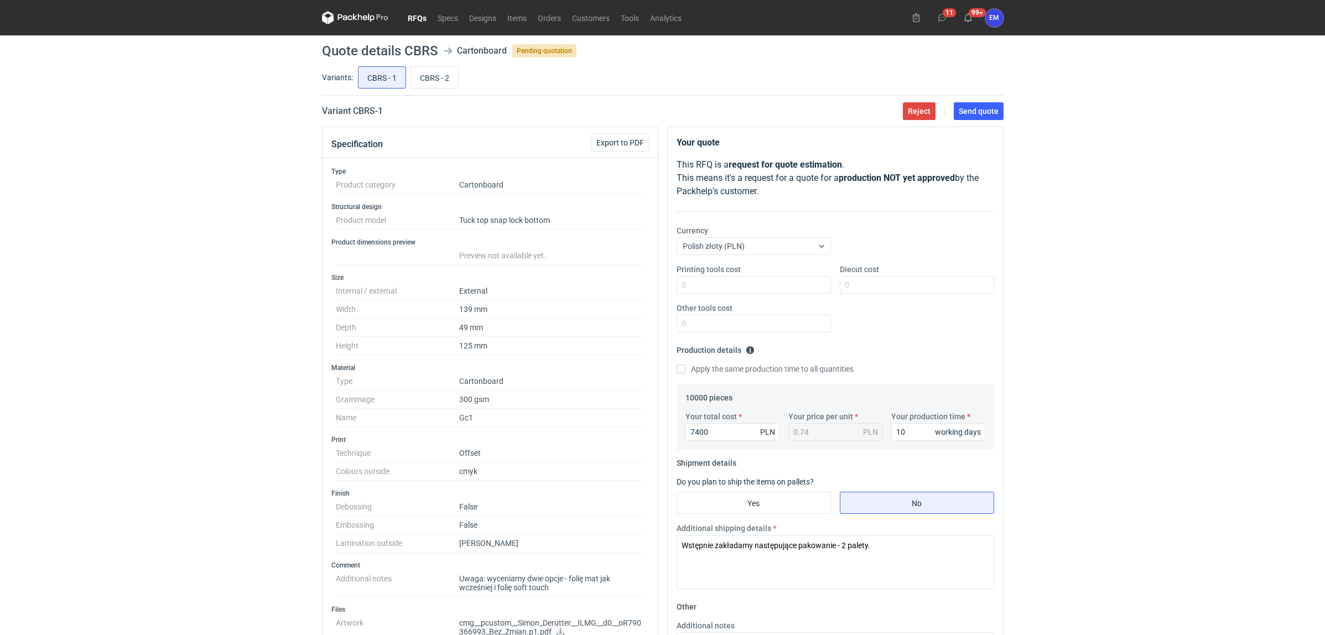
click at [1176, 360] on div "RFQs Specs Designs Items Orders Customers Tools Analytics 11 99+ EM [PERSON_NAM…" at bounding box center [662, 317] width 1325 height 635
click at [1176, 374] on div "RFQs Specs Designs Items Orders Customers Tools Analytics 11 99+ EM [PERSON_NAM…" at bounding box center [662, 317] width 1325 height 635
click at [1176, 358] on div "RFQs Specs Designs Items Orders Customers Tools Analytics 11 99+ EM [PERSON_NAM…" at bounding box center [662, 317] width 1325 height 635
click at [1128, 346] on div "RFQs Specs Designs Items Orders Customers Tools Analytics 11 99+ EM [PERSON_NAM…" at bounding box center [662, 317] width 1325 height 635
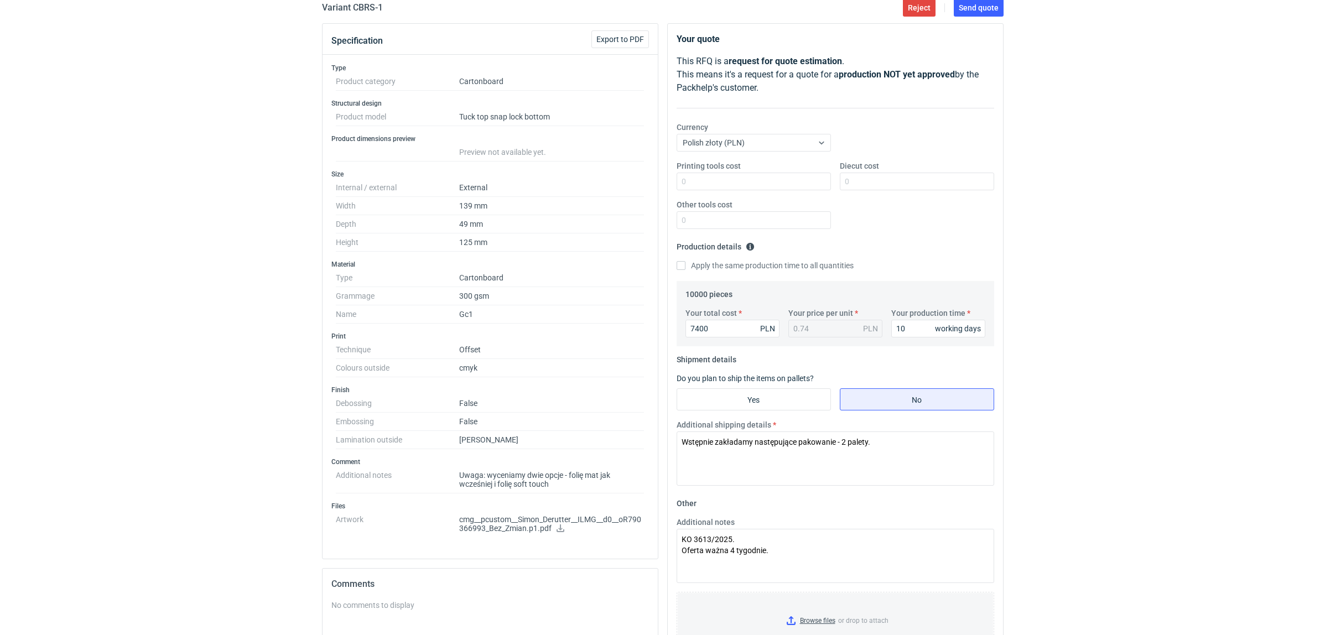
scroll to position [235, 0]
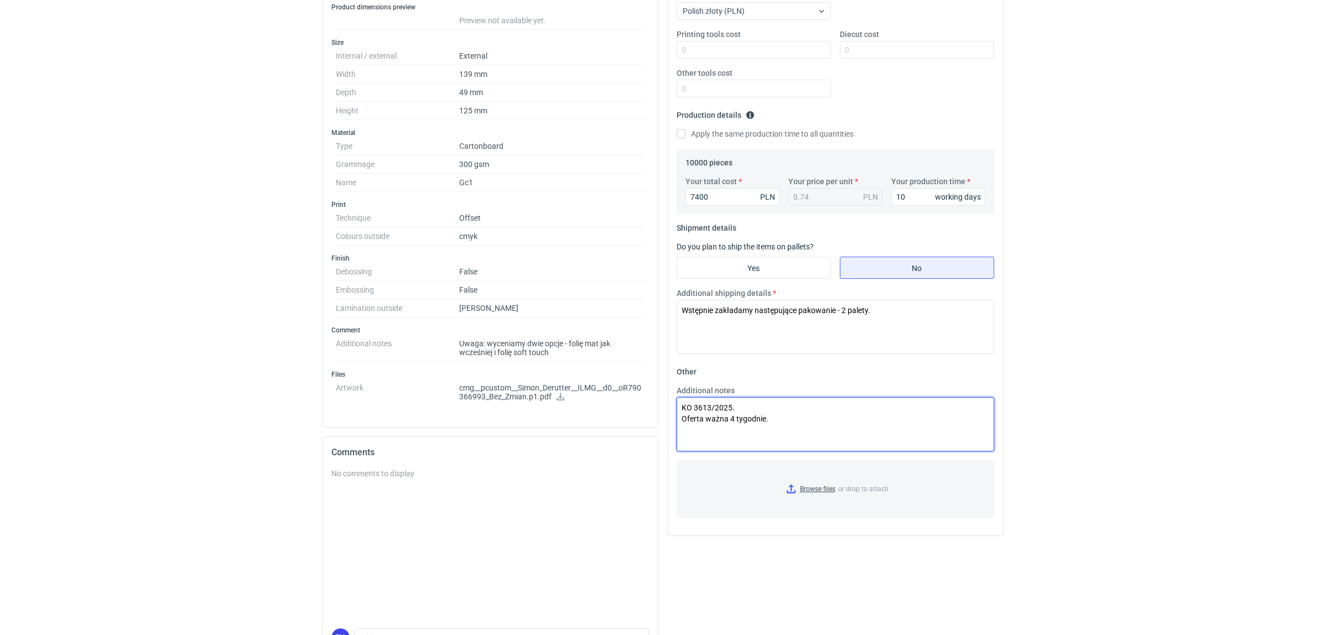
click at [774, 407] on textarea "KO 3613/2025. Oferta ważna 4 tygodnie." at bounding box center [834, 424] width 317 height 54
click at [780, 421] on textarea "KO 3613/2025. Oferta ważna 4 tygodnie." at bounding box center [834, 424] width 317 height 54
click at [1176, 361] on div "RFQs Specs Designs Items Orders Customers Tools Analytics 11 99+ EM [PERSON_NAM…" at bounding box center [662, 82] width 1325 height 635
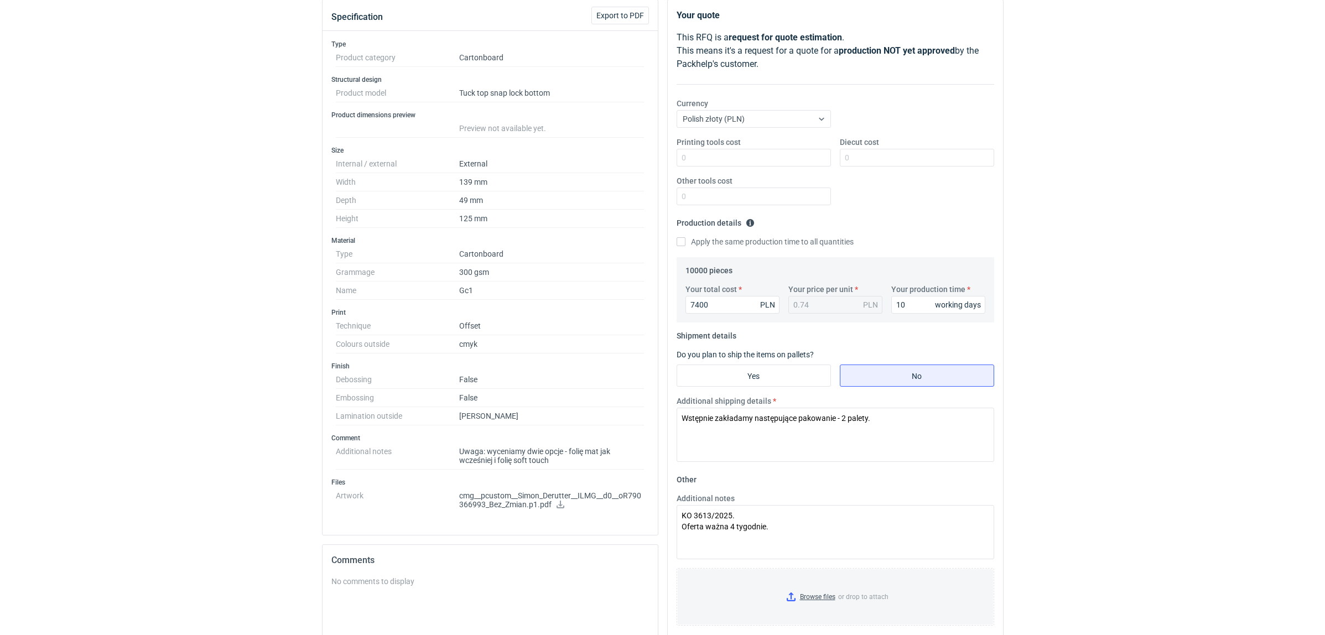
scroll to position [0, 0]
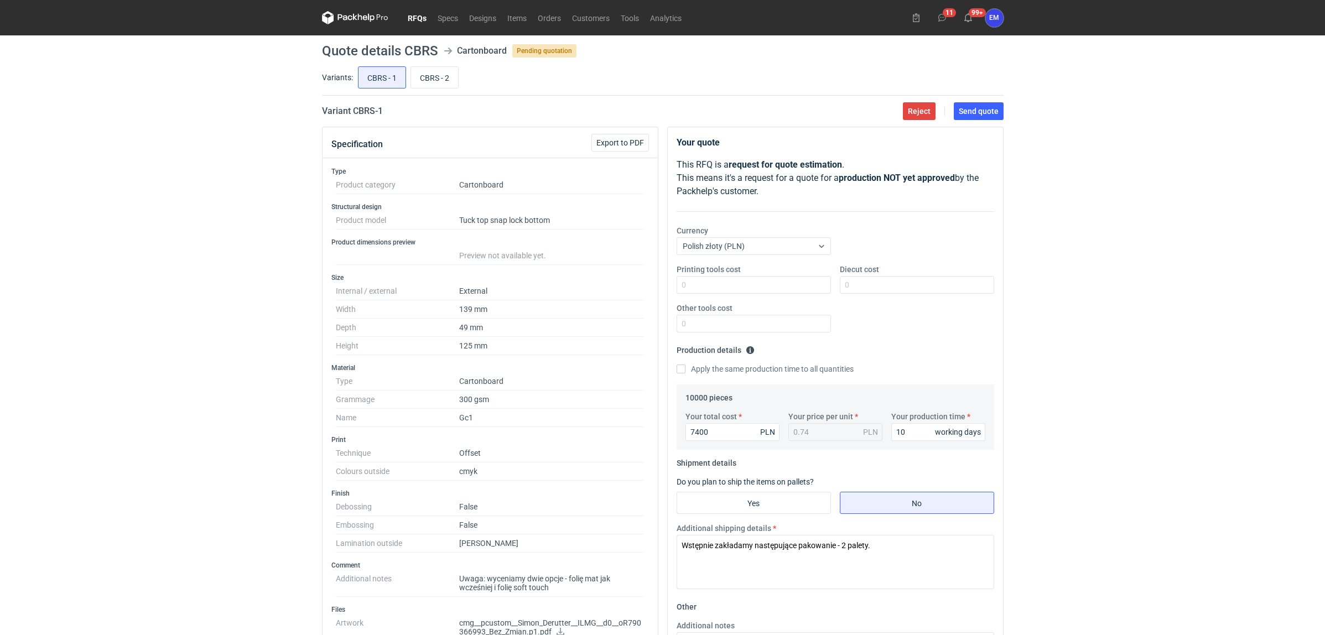
click at [1176, 397] on div "RFQs Specs Designs Items Orders Customers Tools Analytics 11 99+ EM [PERSON_NAM…" at bounding box center [662, 317] width 1325 height 635
click at [1176, 358] on div "RFQs Specs Designs Items Orders Customers Tools Analytics 11 99+ EM [PERSON_NAM…" at bounding box center [662, 317] width 1325 height 635
click at [1169, 366] on div "RFQs Specs Designs Items Orders Customers Tools Analytics 11 99+ EM [PERSON_NAM…" at bounding box center [662, 317] width 1325 height 635
click at [1169, 368] on div "RFQs Specs Designs Items Orders Customers Tools Analytics 11 99+ EM [PERSON_NAM…" at bounding box center [662, 317] width 1325 height 635
click at [1126, 313] on div "RFQs Specs Designs Items Orders Customers Tools Analytics 11 99+ EM [PERSON_NAM…" at bounding box center [662, 317] width 1325 height 635
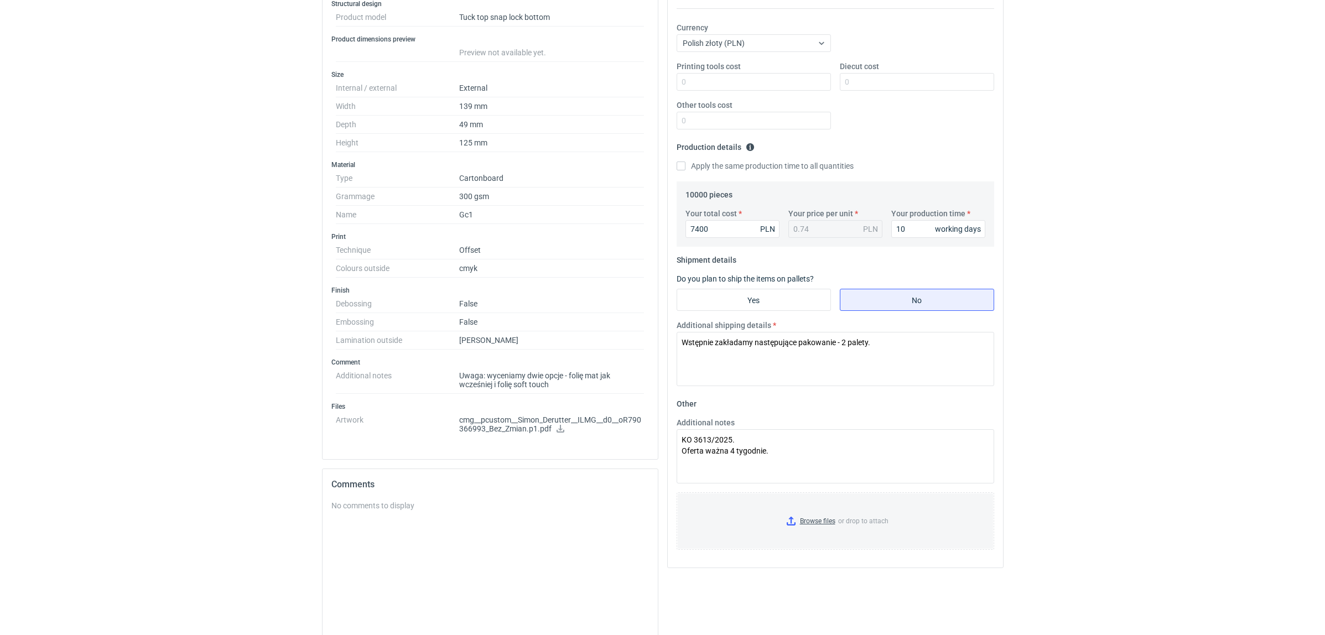
scroll to position [207, 0]
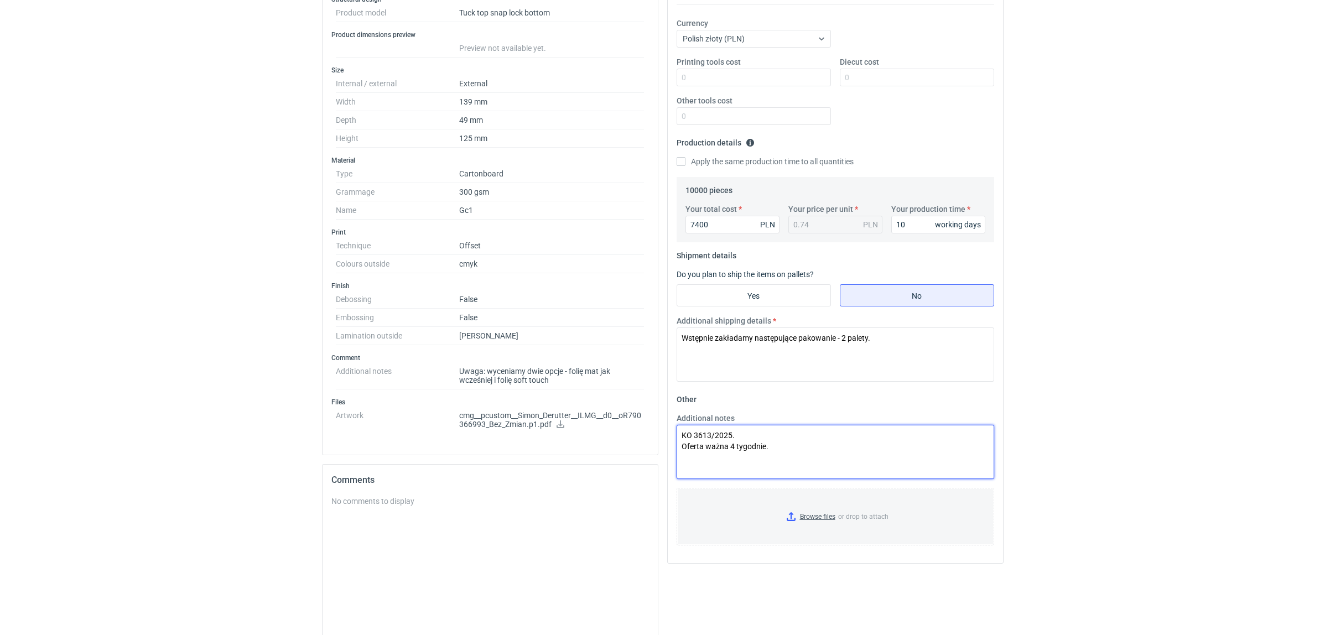
click at [753, 436] on textarea "KO 3613/2025. Oferta ważna 4 tygodnie." at bounding box center [834, 452] width 317 height 54
click at [1132, 396] on div "RFQs Specs Designs Items Orders Customers Tools Analytics 11 99+ EM [PERSON_NAM…" at bounding box center [662, 110] width 1325 height 635
click at [1139, 388] on div "RFQs Specs Designs Items Orders Customers Tools Analytics 11 99+ EM [PERSON_NAM…" at bounding box center [662, 110] width 1325 height 635
click at [1146, 386] on div "RFQs Specs Designs Items Orders Customers Tools Analytics 11 99+ EM [PERSON_NAM…" at bounding box center [662, 110] width 1325 height 635
click at [1146, 385] on div "RFQs Specs Designs Items Orders Customers Tools Analytics 11 99+ EM [PERSON_NAM…" at bounding box center [662, 110] width 1325 height 635
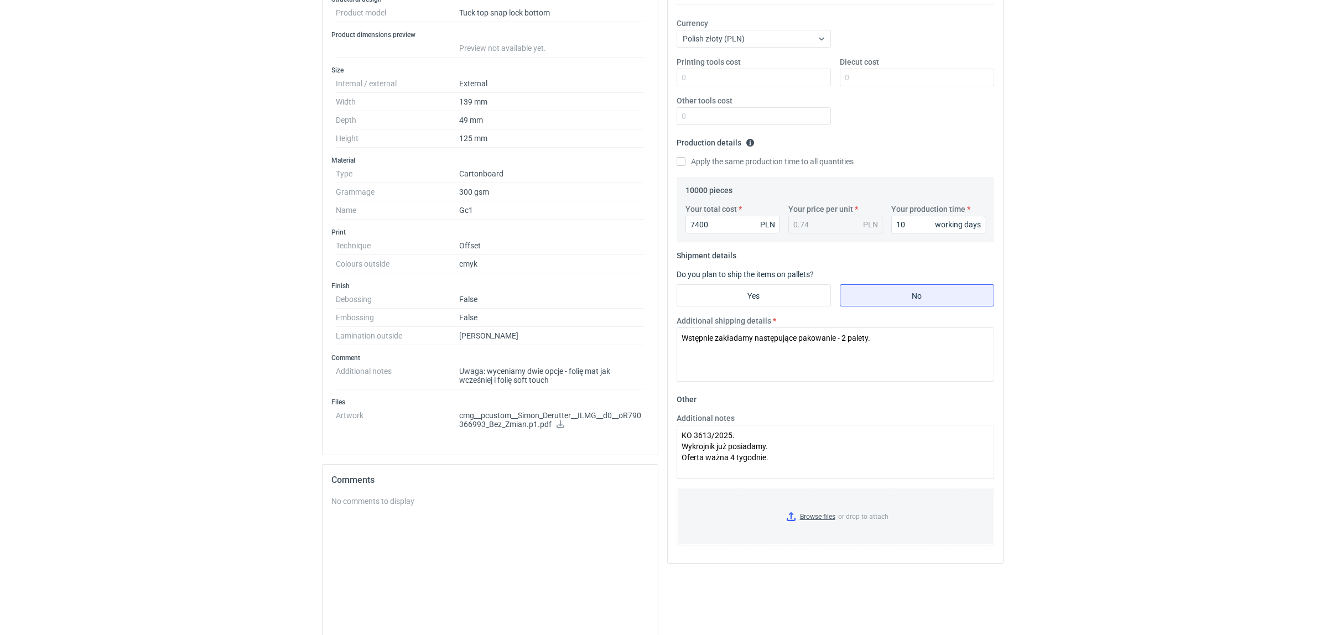
drag, startPoint x: 1206, startPoint y: 301, endPoint x: 1117, endPoint y: 296, distance: 88.6
click at [1176, 301] on div "RFQs Specs Designs Items Orders Customers Tools Analytics 11 99+ EM [PERSON_NAM…" at bounding box center [662, 110] width 1325 height 635
click at [1176, 292] on div "RFQs Specs Designs Items Orders Customers Tools Analytics 11 99+ EM [PERSON_NAM…" at bounding box center [662, 110] width 1325 height 635
click at [758, 449] on textarea "KO 3613/2025. Wykrojnik już posiadamy. Oferta ważna 4 tygodnie." at bounding box center [834, 452] width 317 height 54
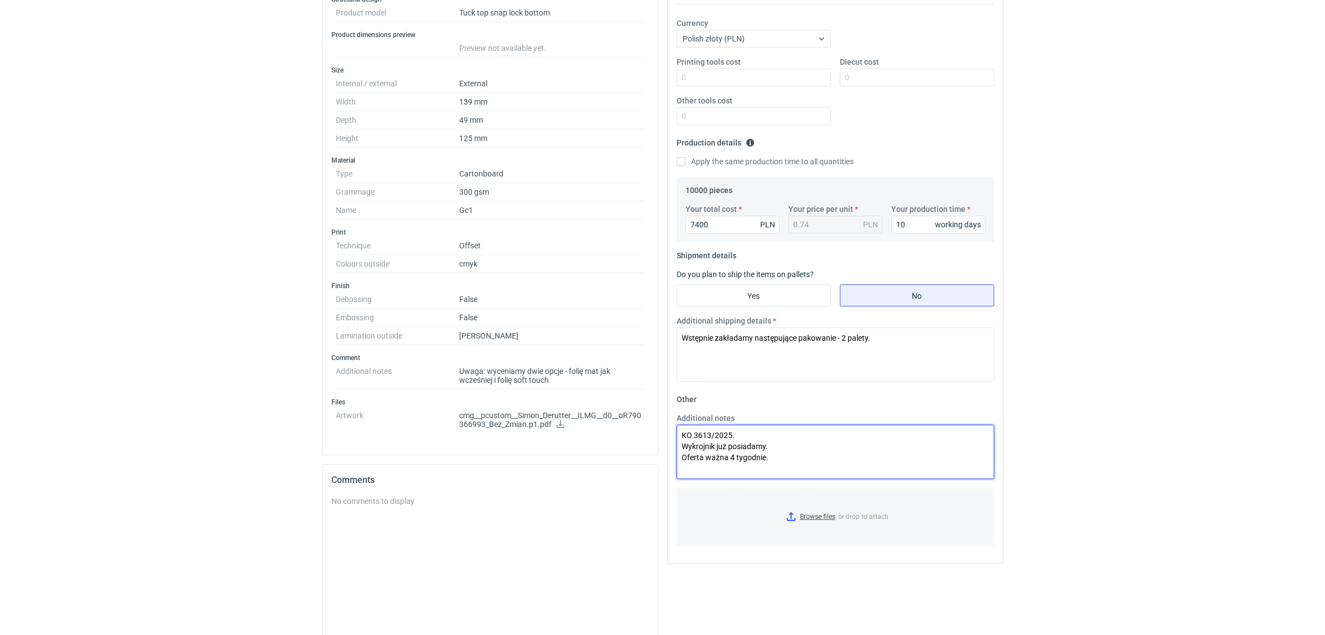
click at [758, 449] on textarea "KO 3613/2025. Wykrojnik już posiadamy. Oferta ważna 4 tygodnie." at bounding box center [834, 452] width 317 height 54
type textarea "KO 3613/2025. Oferta ważna 4 tygodnie."
click at [1168, 428] on html "RFQs Specs Designs Items Orders Customers Tools Analytics 11 99+ EM [PERSON_NAM…" at bounding box center [662, 110] width 1325 height 635
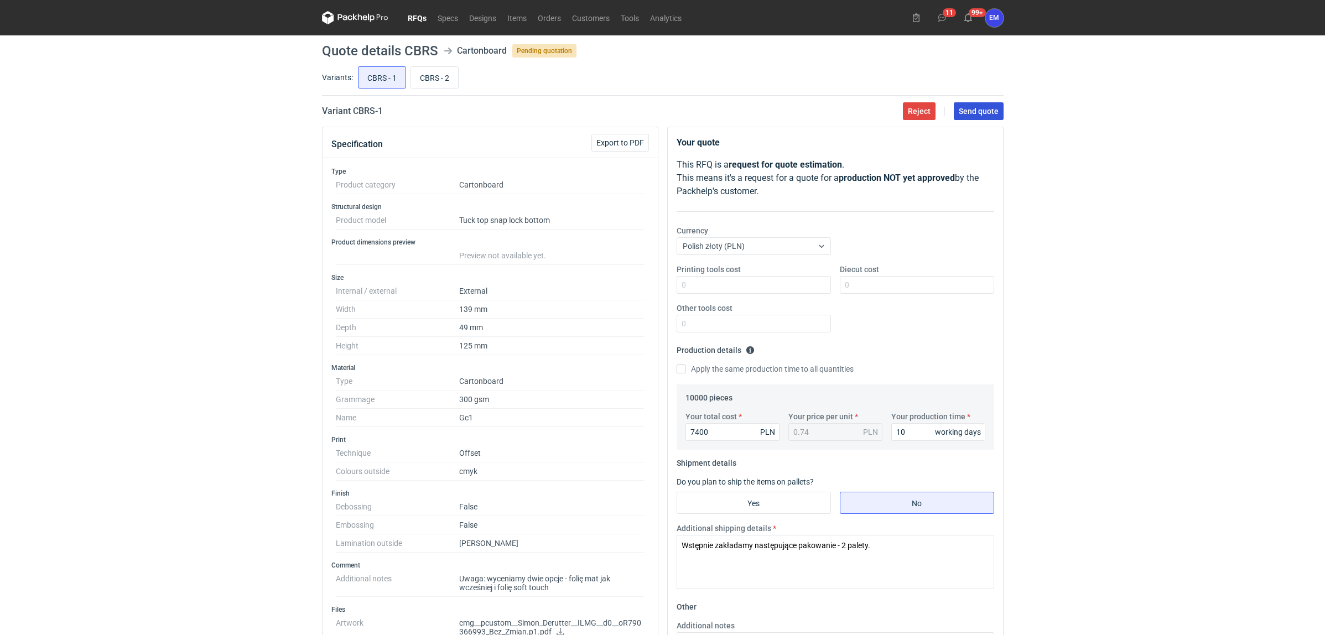
click at [969, 114] on span "Send quote" at bounding box center [979, 111] width 40 height 8
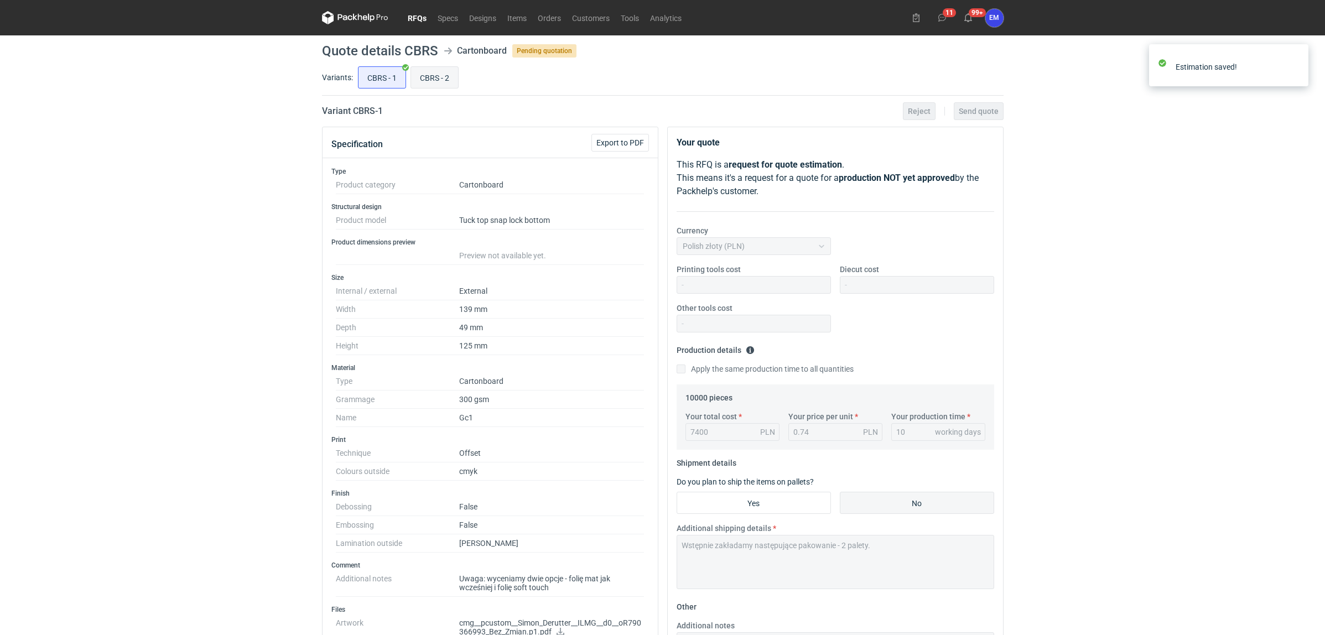
click at [434, 80] on input "CBRS - 2" at bounding box center [434, 77] width 47 height 21
radio input "true"
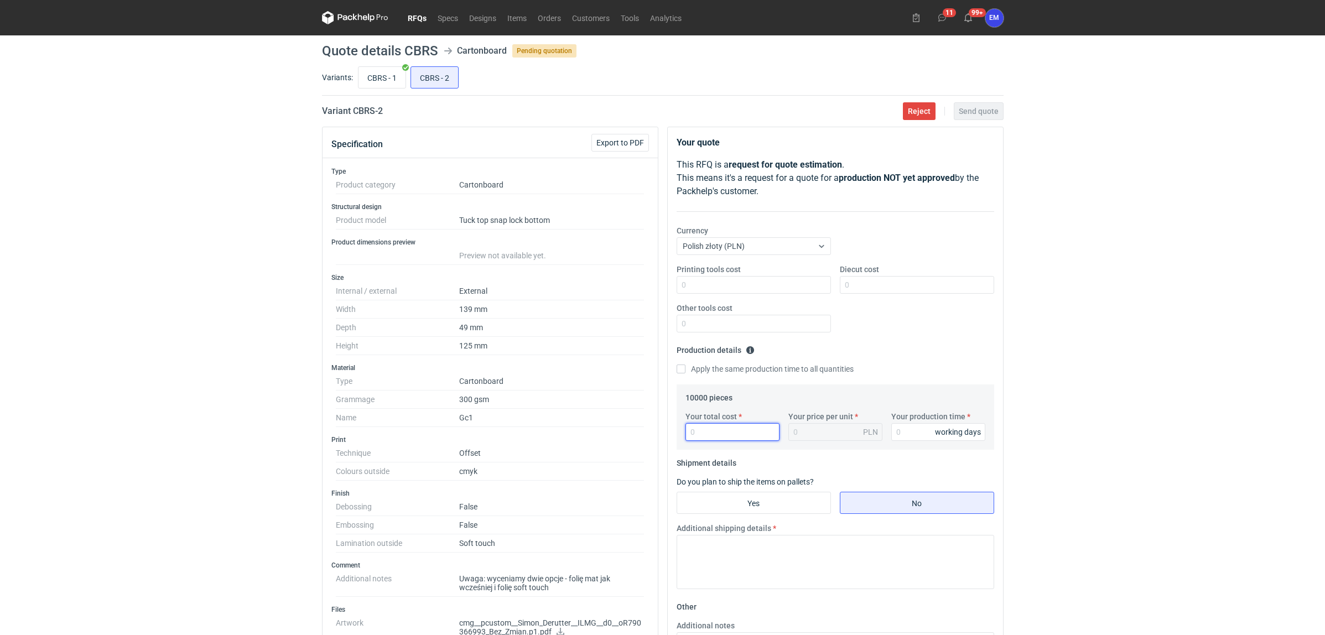
click at [733, 433] on input "Your total cost" at bounding box center [732, 432] width 94 height 18
drag, startPoint x: 689, startPoint y: 395, endPoint x: 717, endPoint y: 403, distance: 28.6
click at [712, 402] on legend "10000 pieces" at bounding box center [708, 395] width 47 height 13
click at [1064, 422] on div "RFQs Specs Designs Items Orders Customers Tools Analytics 11 99+ EM [PERSON_NAM…" at bounding box center [662, 317] width 1325 height 635
click at [709, 435] on input "Your total cost" at bounding box center [732, 432] width 94 height 18
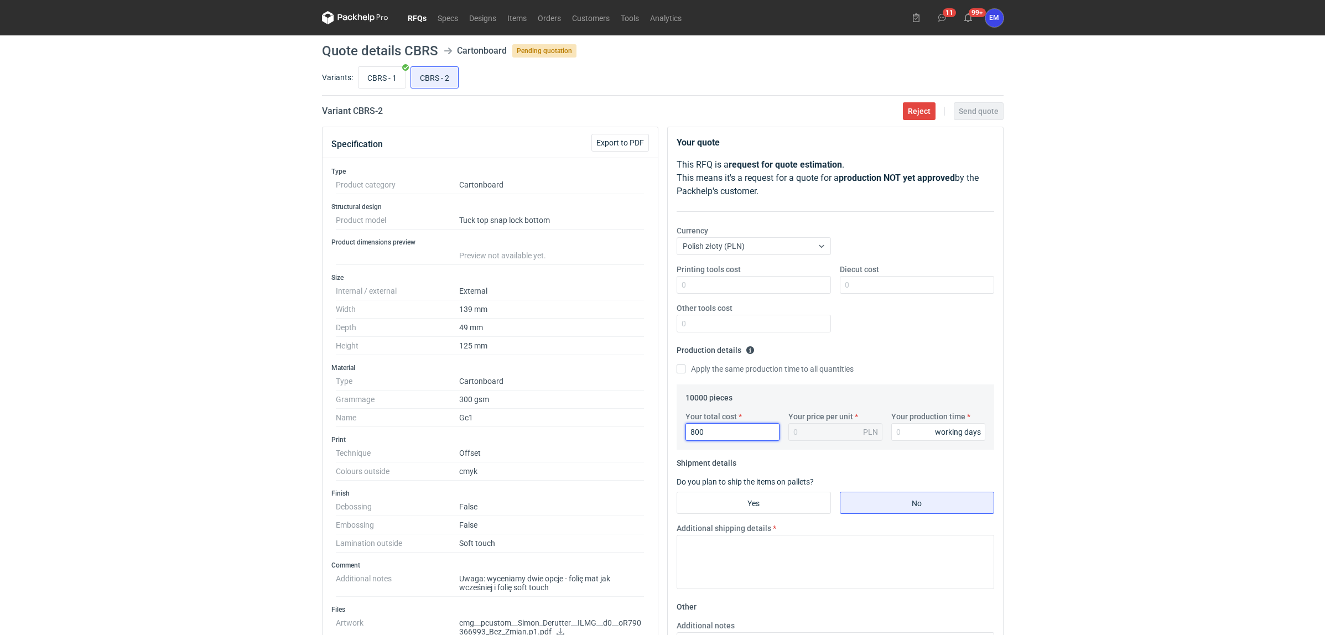
type input "8000"
type input "0.8"
type input "8000"
click at [914, 429] on input "Your production time" at bounding box center [938, 432] width 94 height 18
type input "10"
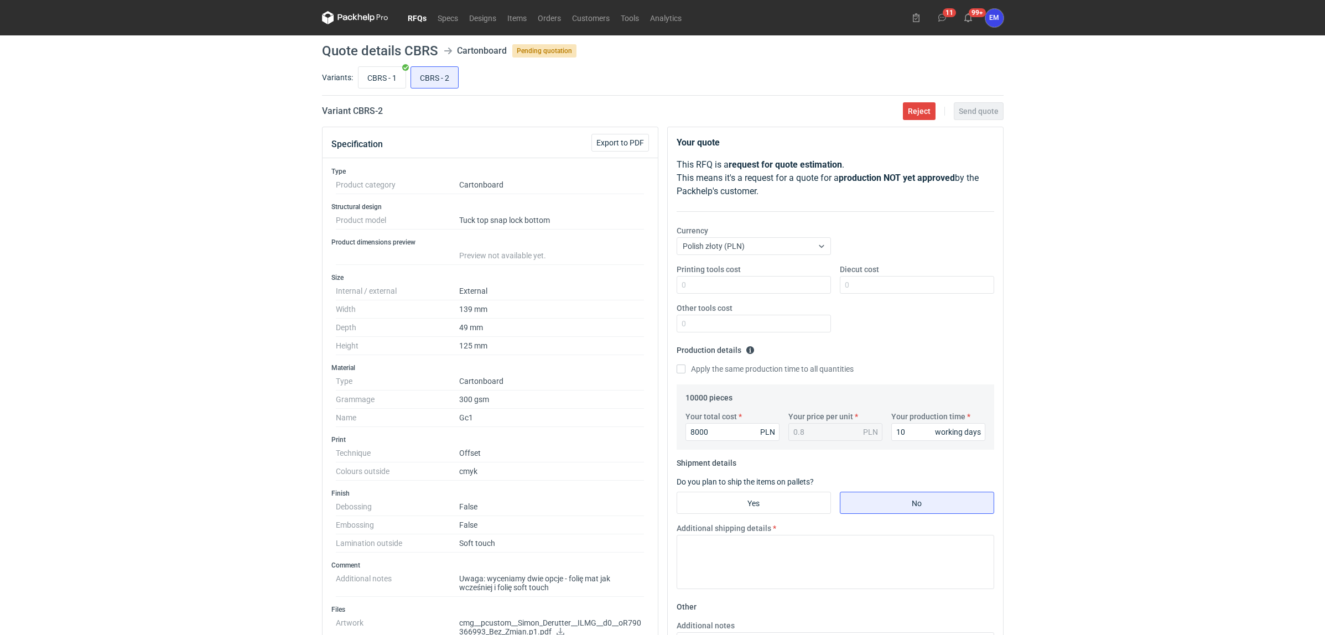
click at [1119, 421] on div "RFQs Specs Designs Items Orders Customers Tools Analytics 11 99+ EM [PERSON_NAM…" at bounding box center [662, 317] width 1325 height 635
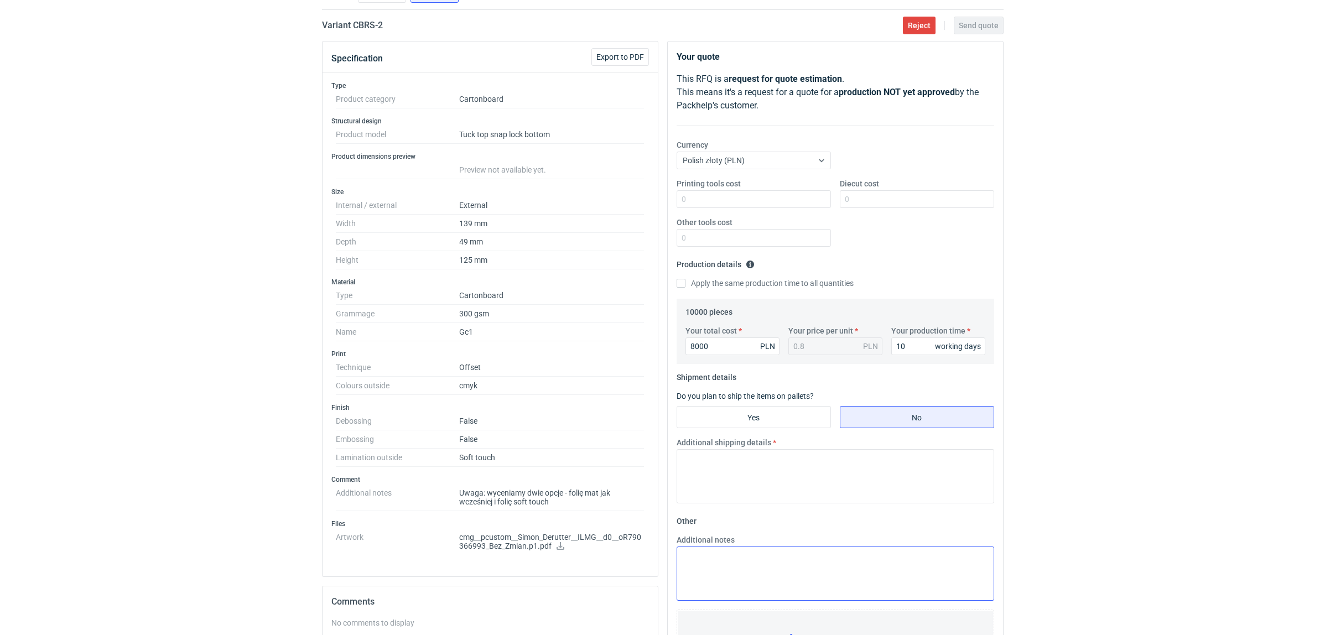
scroll to position [207, 0]
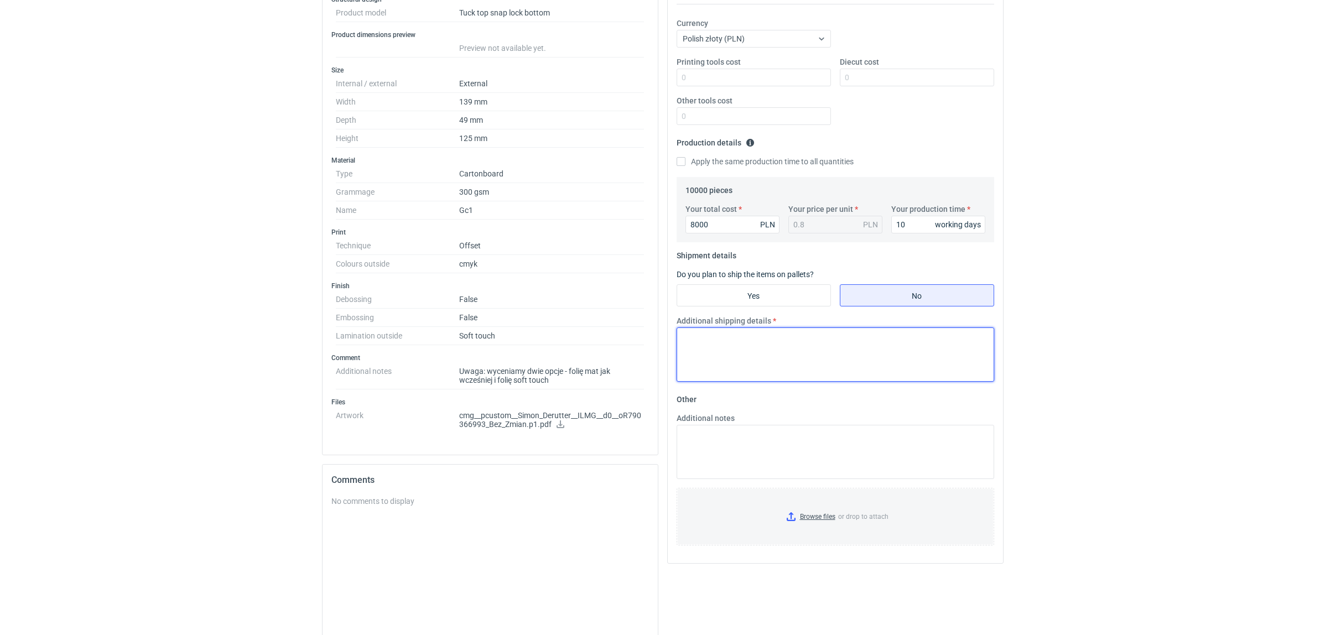
click at [787, 348] on textarea "Additional shipping details" at bounding box center [834, 354] width 317 height 54
type textarea "Wstępnie zakładamy nastepujące pakowanie- 2 palety."
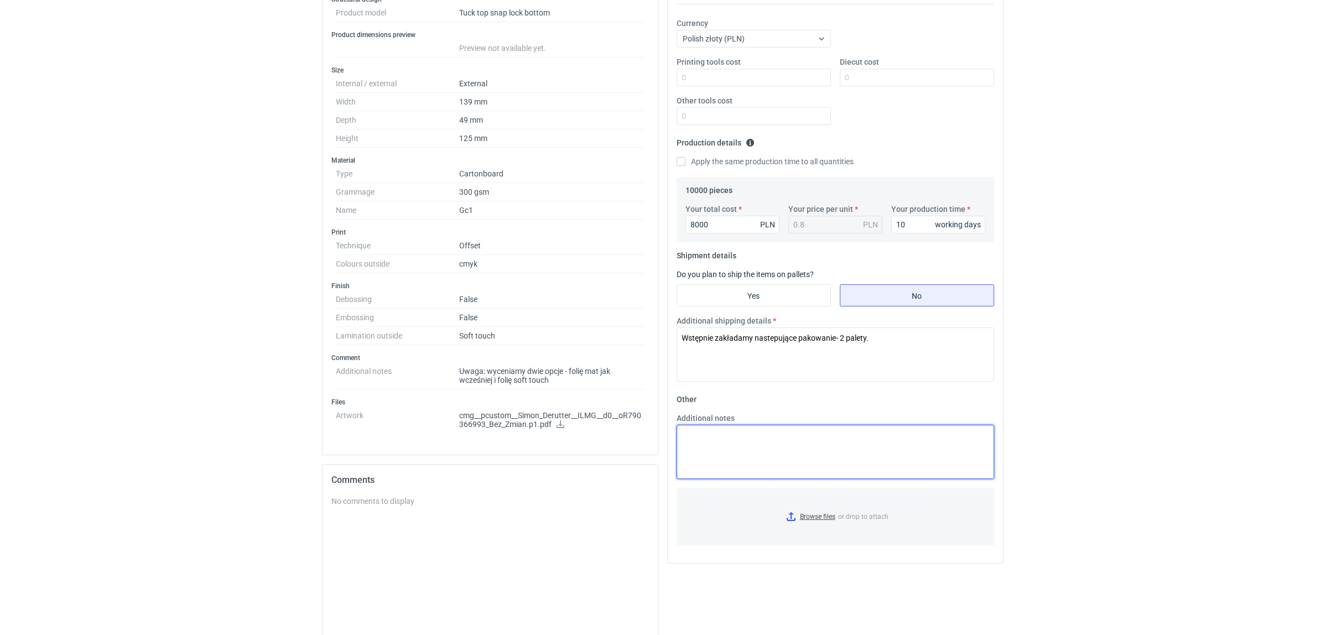
click at [746, 456] on textarea "Additional notes" at bounding box center [834, 452] width 317 height 54
type textarea "KO 3614/2025. Oferta ważna 4 tygodnie."
click at [816, 449] on textarea "KO 3614/2025. Oferta ważna 4 tygodnie." at bounding box center [834, 452] width 317 height 54
click at [1110, 409] on div "RFQs Specs Designs Items Orders Customers Tools Analytics 11 99+ EM [PERSON_NAM…" at bounding box center [662, 110] width 1325 height 635
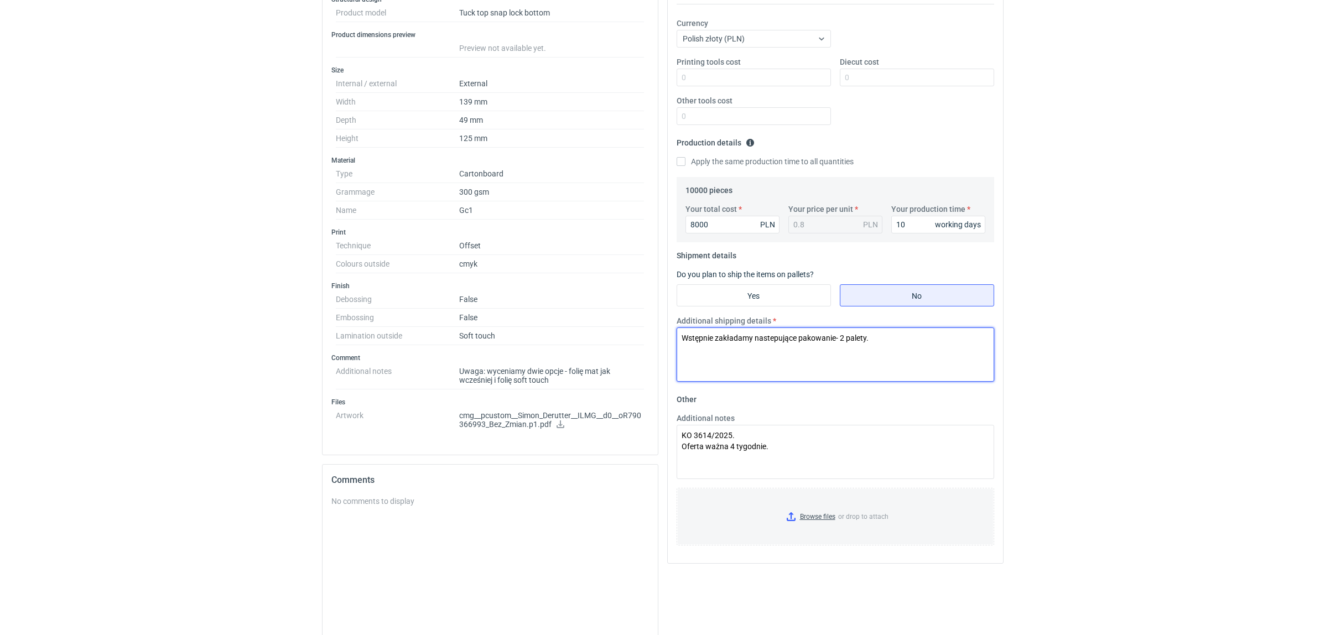
click at [775, 343] on textarea "Wstępnie zakładamy nastepujące pakowanie- 2 palety." at bounding box center [834, 354] width 317 height 54
click at [852, 344] on textarea "Wstępnie zakładamy następujące pakowanie- 2 palety." at bounding box center [834, 354] width 317 height 54
type textarea "Wstępnie zakładamy następujące pakowanie- 2 palety."
click at [1030, 324] on div "RFQs Specs Designs Items Orders Customers Tools Analytics 11 99+ EM [PERSON_NAM…" at bounding box center [662, 110] width 1325 height 635
drag, startPoint x: 1169, startPoint y: 386, endPoint x: 1172, endPoint y: 379, distance: 7.2
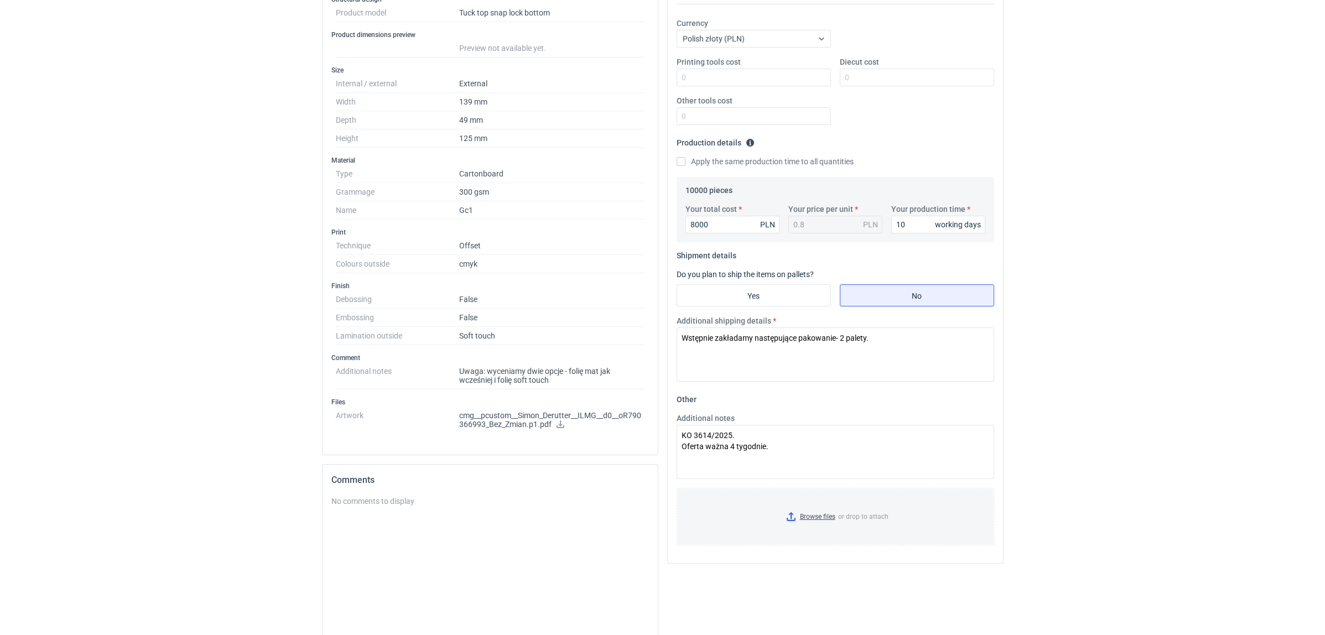
click at [1171, 379] on div "RFQs Specs Designs Items Orders Customers Tools Analytics 11 99+ EM [PERSON_NAM…" at bounding box center [662, 110] width 1325 height 635
click at [1176, 363] on div "RFQs Specs Designs Items Orders Customers Tools Analytics 11 99+ EM [PERSON_NAM…" at bounding box center [662, 110] width 1325 height 635
drag, startPoint x: 780, startPoint y: 451, endPoint x: 751, endPoint y: 438, distance: 31.7
click at [777, 449] on textarea "KO 3614/2025. Oferta ważna 4 tygodnie." at bounding box center [834, 452] width 317 height 54
click at [753, 438] on textarea "KO 3614/2025. Oferta ważna 4 tygodnie." at bounding box center [834, 452] width 317 height 54
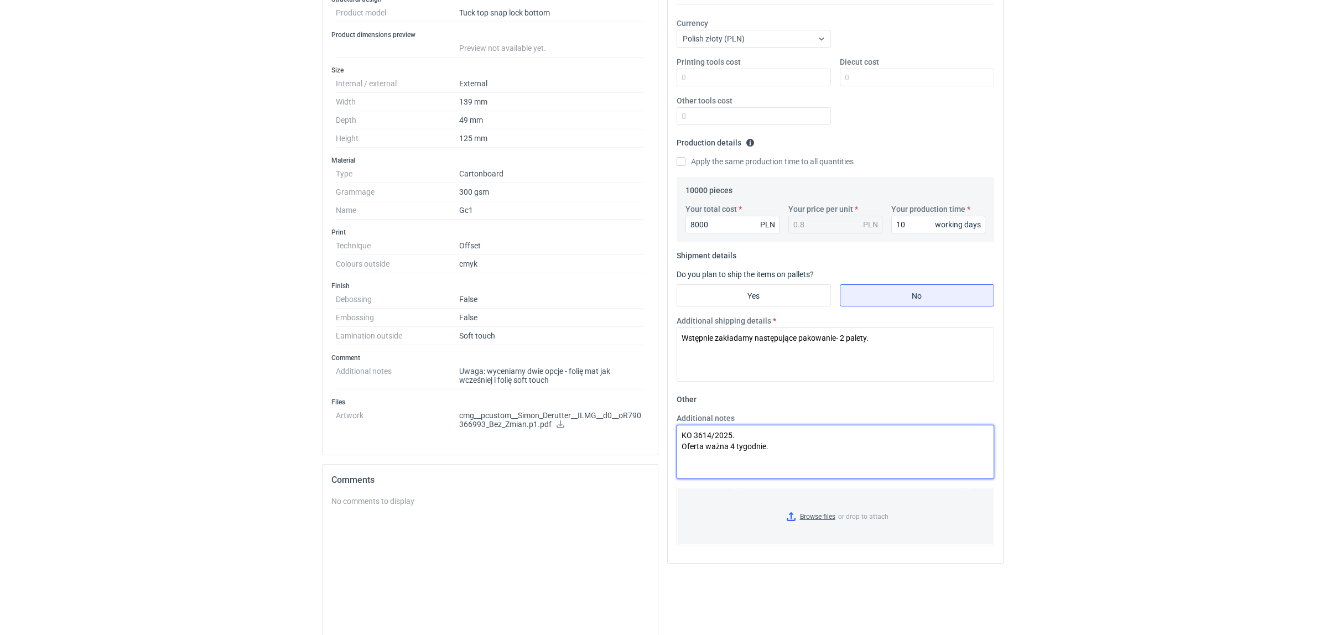
click at [800, 460] on textarea "KO 3614/2025. Oferta ważna 4 tygodnie." at bounding box center [834, 452] width 317 height 54
click at [1176, 362] on div "RFQs Specs Designs Items Orders Customers Tools Analytics 11 99+ EM [PERSON_NAM…" at bounding box center [662, 110] width 1325 height 635
click at [767, 431] on textarea "KO 3614/2025. Oferta ważna 4 tygodnie." at bounding box center [834, 452] width 317 height 54
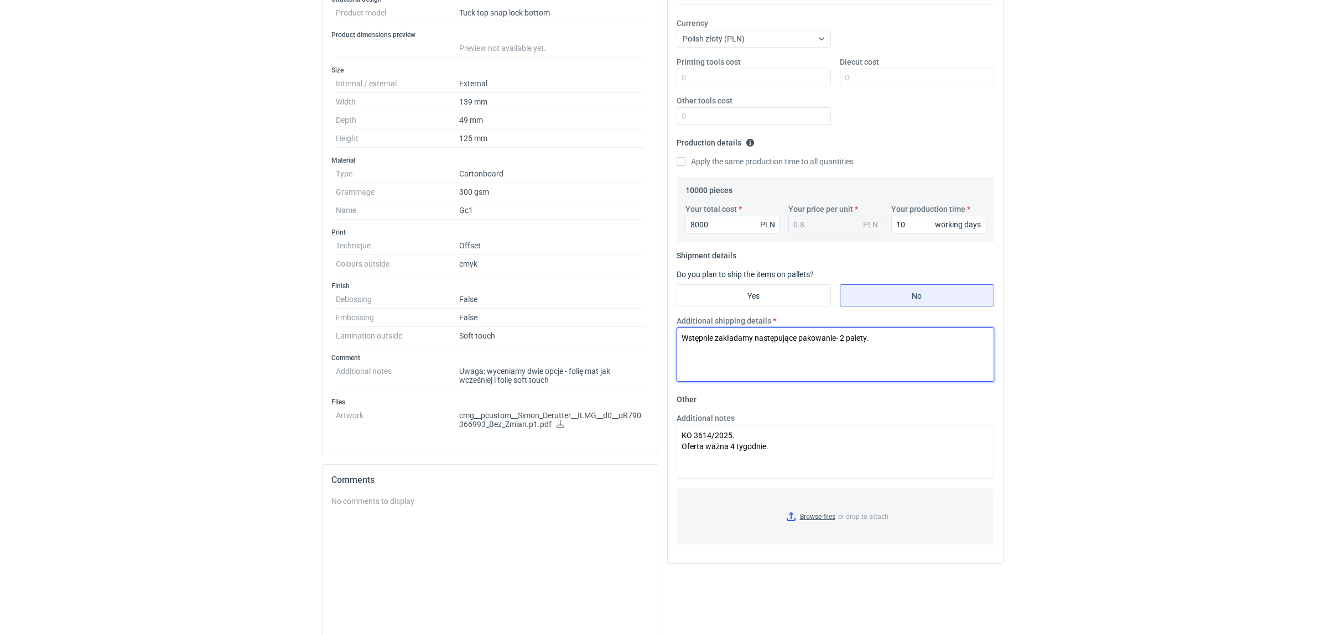
click at [947, 335] on textarea "Wstępnie zakładamy następujące pakowanie- 2 palety." at bounding box center [834, 354] width 317 height 54
click at [1173, 329] on div "RFQs Specs Designs Items Orders Customers Tools Analytics 11 99+ EM [PERSON_NAM…" at bounding box center [662, 110] width 1325 height 635
click at [1173, 328] on div "RFQs Specs Designs Items Orders Customers Tools Analytics 11 99+ EM [PERSON_NAM…" at bounding box center [662, 110] width 1325 height 635
click at [1032, 421] on div "RFQs Specs Designs Items Orders Customers Tools Analytics 11 99+ EM [PERSON_NAM…" at bounding box center [662, 110] width 1325 height 635
click at [1087, 409] on div "RFQs Specs Designs Items Orders Customers Tools Analytics 11 99+ EM [PERSON_NAM…" at bounding box center [662, 110] width 1325 height 635
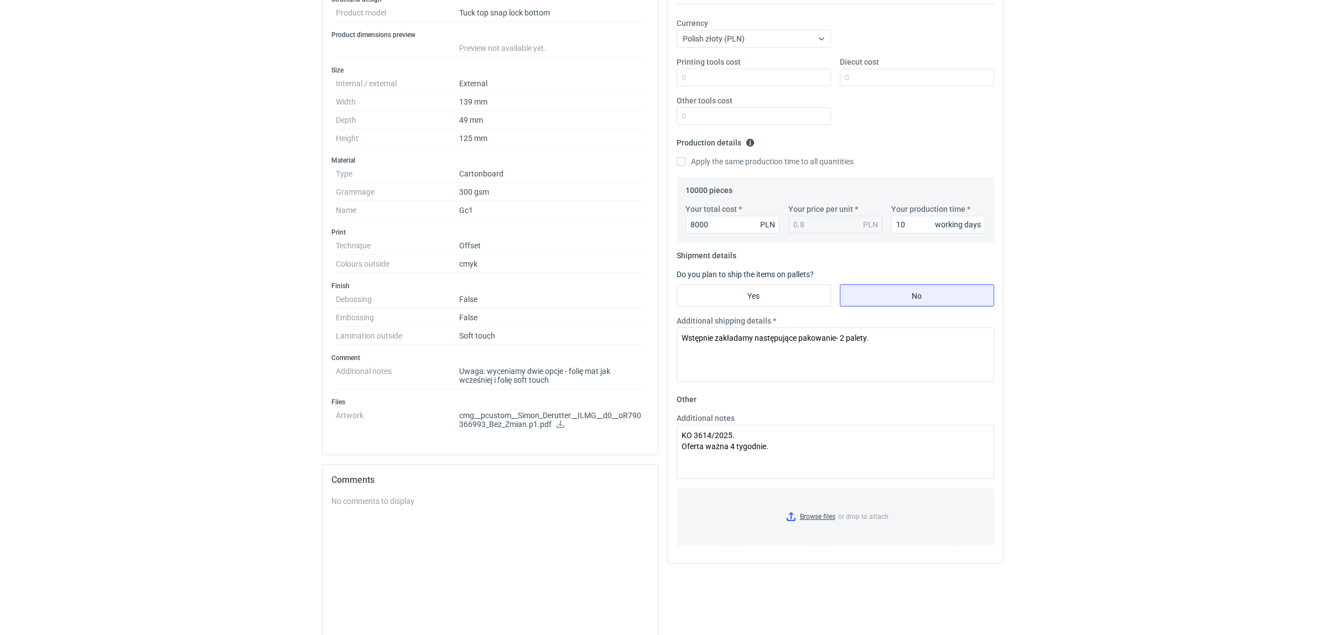
click at [1087, 410] on div "RFQs Specs Designs Items Orders Customers Tools Analytics 11 99+ EM [PERSON_NAM…" at bounding box center [662, 110] width 1325 height 635
click at [1090, 405] on div "RFQs Specs Designs Items Orders Customers Tools Analytics 11 99+ EM [PERSON_NAM…" at bounding box center [662, 110] width 1325 height 635
click at [1163, 330] on div "RFQs Specs Designs Items Orders Customers Tools Analytics 11 99+ EM [PERSON_NAM…" at bounding box center [662, 110] width 1325 height 635
click at [1077, 402] on div "RFQs Specs Designs Items Orders Customers Tools Analytics 11 99+ EM [PERSON_NAM…" at bounding box center [662, 110] width 1325 height 635
click at [883, 340] on textarea "Wstępnie zakładamy następujące pakowanie- 2 palety." at bounding box center [834, 354] width 317 height 54
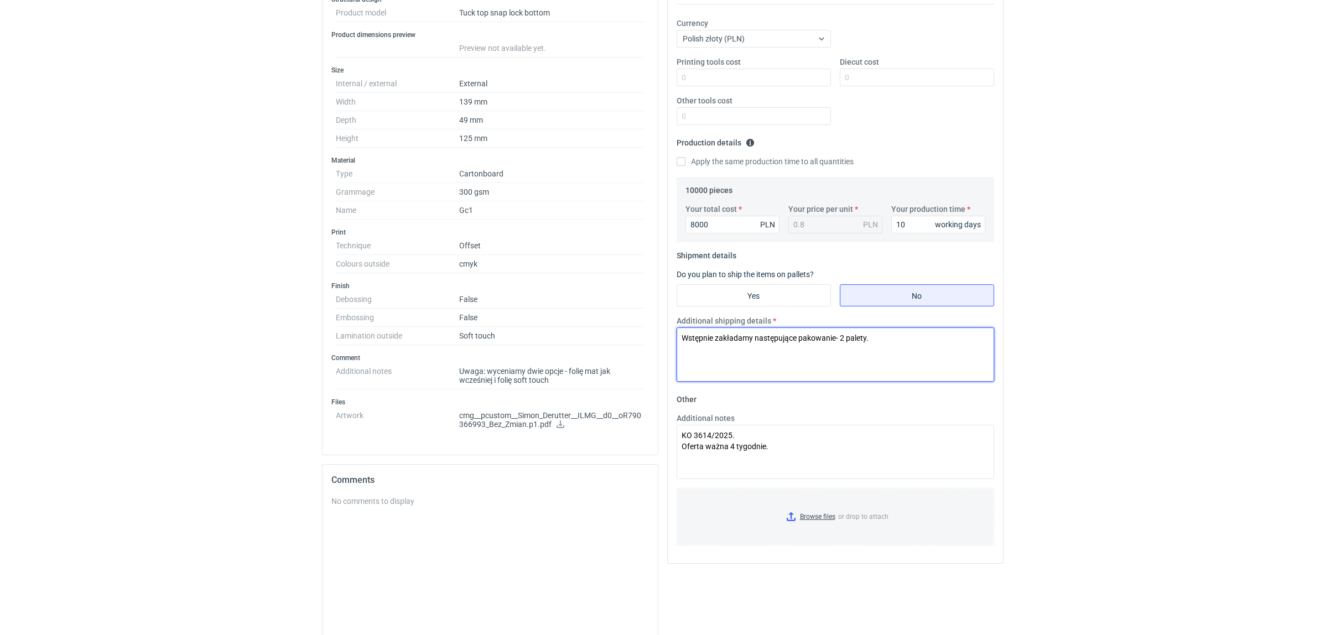
click at [868, 357] on textarea "Wstępnie zakładamy następujące pakowanie- 2 palety." at bounding box center [834, 354] width 317 height 54
click at [896, 332] on textarea "Wstępnie zakładamy następujące pakowanie- 2 palety." at bounding box center [834, 354] width 317 height 54
click at [1063, 403] on div "RFQs Specs Designs Items Orders Customers Tools Analytics 11 99+ EM [PERSON_NAM…" at bounding box center [662, 110] width 1325 height 635
click at [1063, 404] on div "RFQs Specs Designs Items Orders Customers Tools Analytics 11 99+ EM [PERSON_NAM…" at bounding box center [662, 110] width 1325 height 635
click at [1169, 428] on html "RFQs Specs Designs Items Orders Customers Tools Analytics 11 99+ EM [PERSON_NAM…" at bounding box center [662, 110] width 1325 height 635
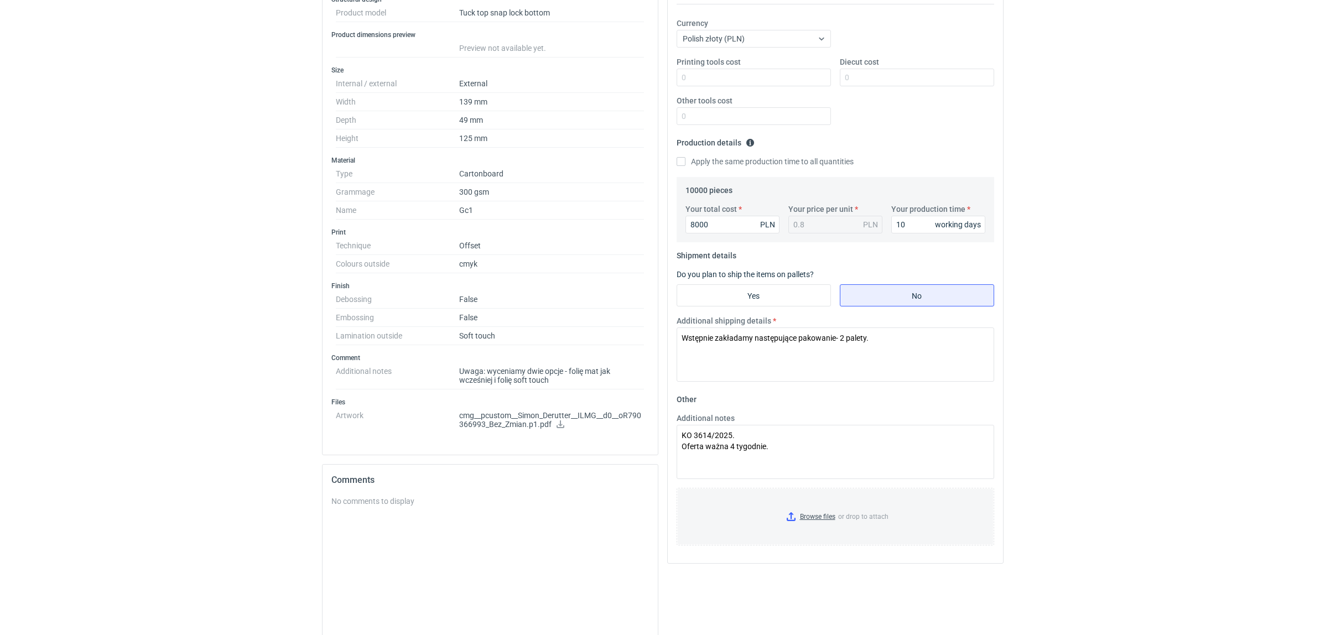
click at [1142, 375] on div "RFQs Specs Designs Items Orders Customers Tools Analytics 11 99+ EM [PERSON_NAM…" at bounding box center [662, 110] width 1325 height 635
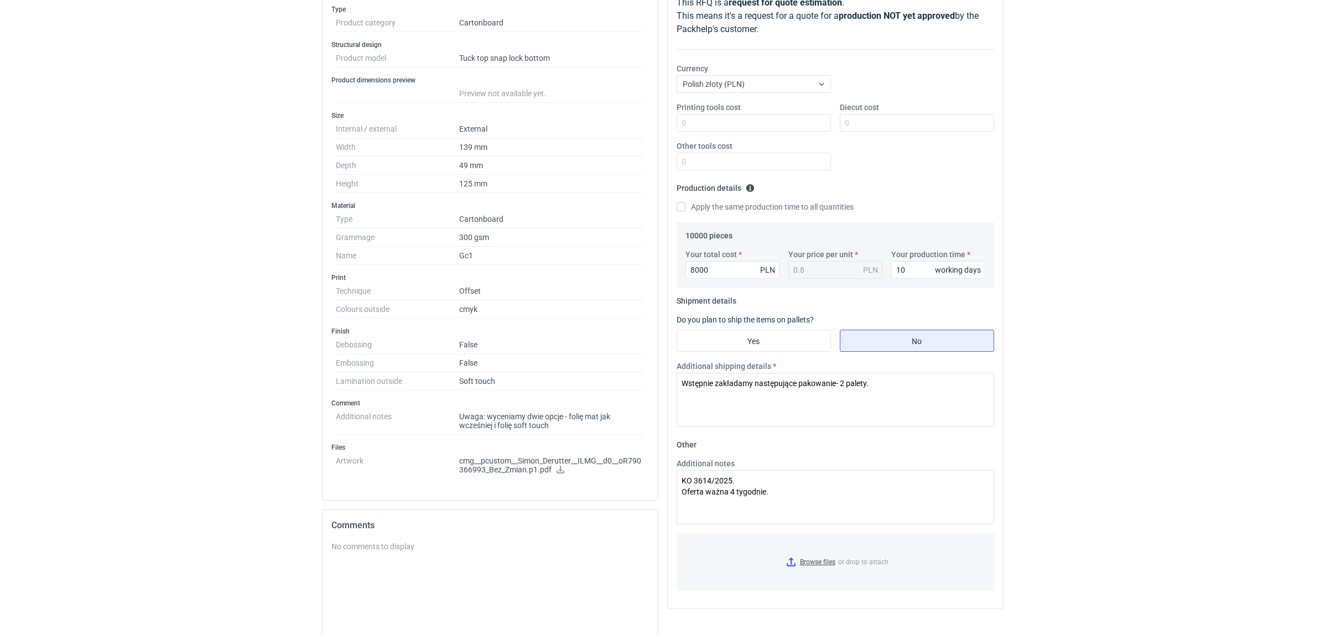
scroll to position [138, 0]
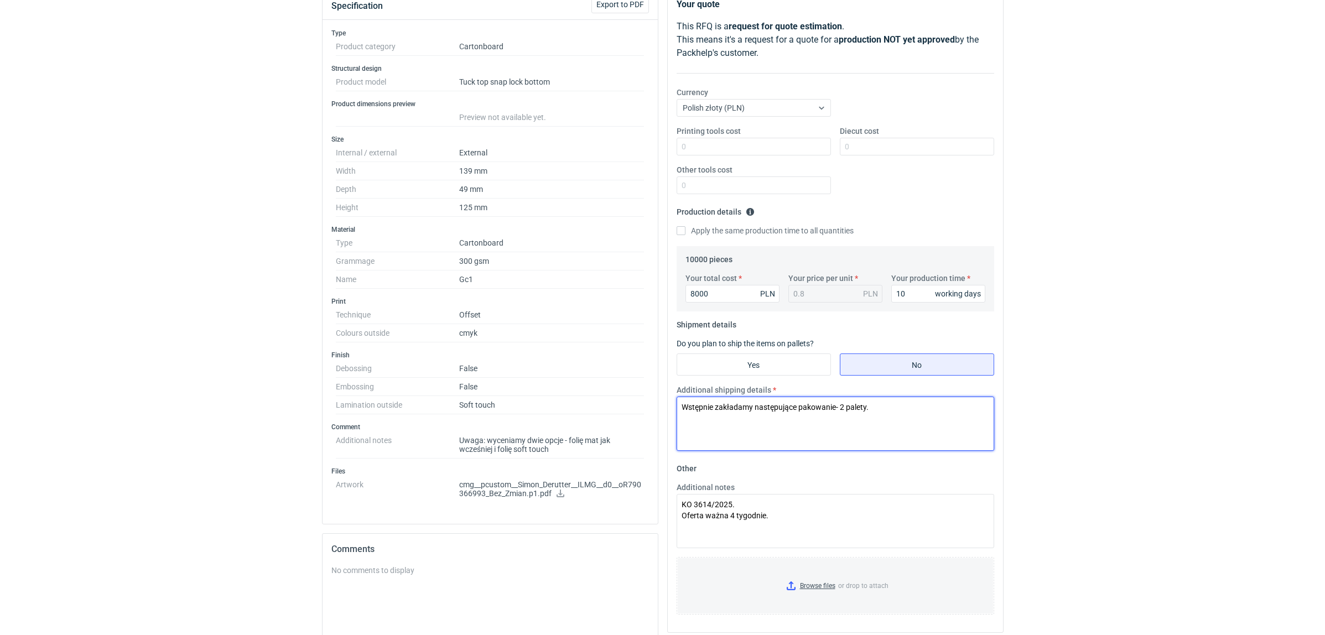
click at [822, 433] on textarea "Wstępnie zakładamy następujące pakowanie- 2 palety." at bounding box center [834, 424] width 317 height 54
drag, startPoint x: 878, startPoint y: 421, endPoint x: 921, endPoint y: 420, distance: 43.1
click at [877, 421] on textarea "Wstępnie zakładamy następujące pakowanie- 2 palety." at bounding box center [834, 424] width 317 height 54
click at [1121, 404] on div "RFQs Specs Designs Items Orders Customers Tools Analytics 11 99+ EM [PERSON_NAM…" at bounding box center [662, 179] width 1325 height 635
drag, startPoint x: 199, startPoint y: 459, endPoint x: 183, endPoint y: 463, distance: 17.0
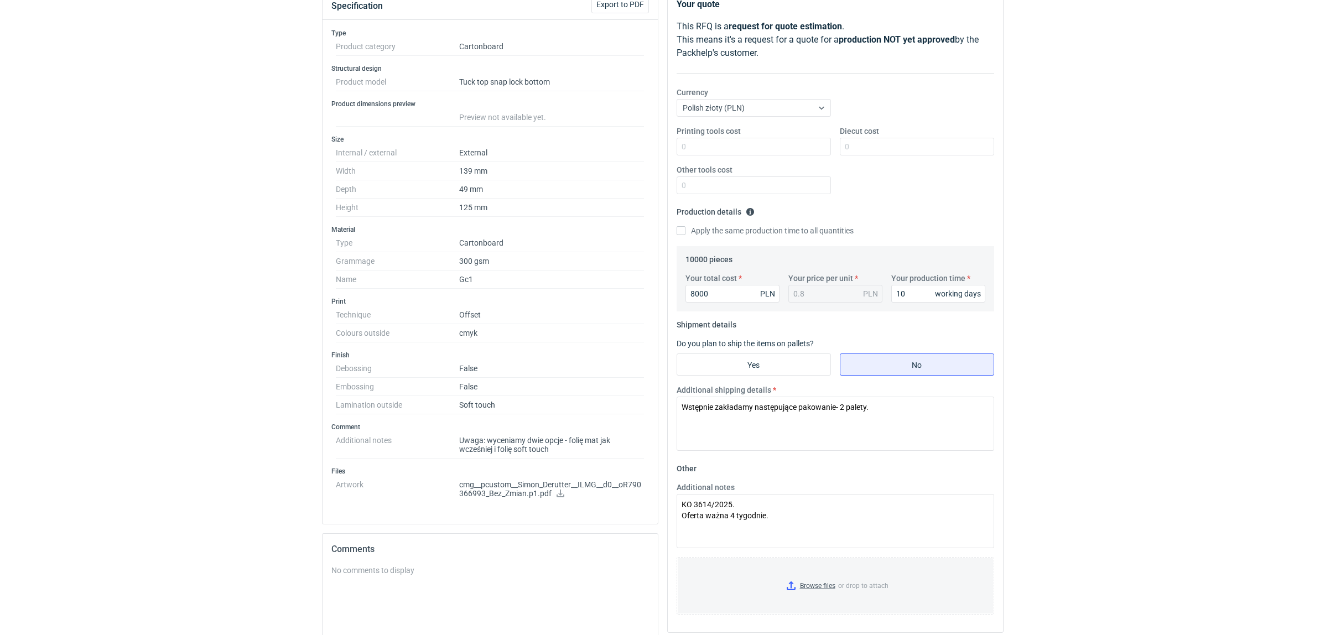
click at [194, 461] on div "RFQs Specs Designs Items Orders Customers Tools Analytics 11 99+ EM [PERSON_NAM…" at bounding box center [662, 179] width 1325 height 635
click at [1176, 388] on div "RFQs Specs Designs Items Orders Customers Tools Analytics 11 99+ EM [PERSON_NAM…" at bounding box center [662, 179] width 1325 height 635
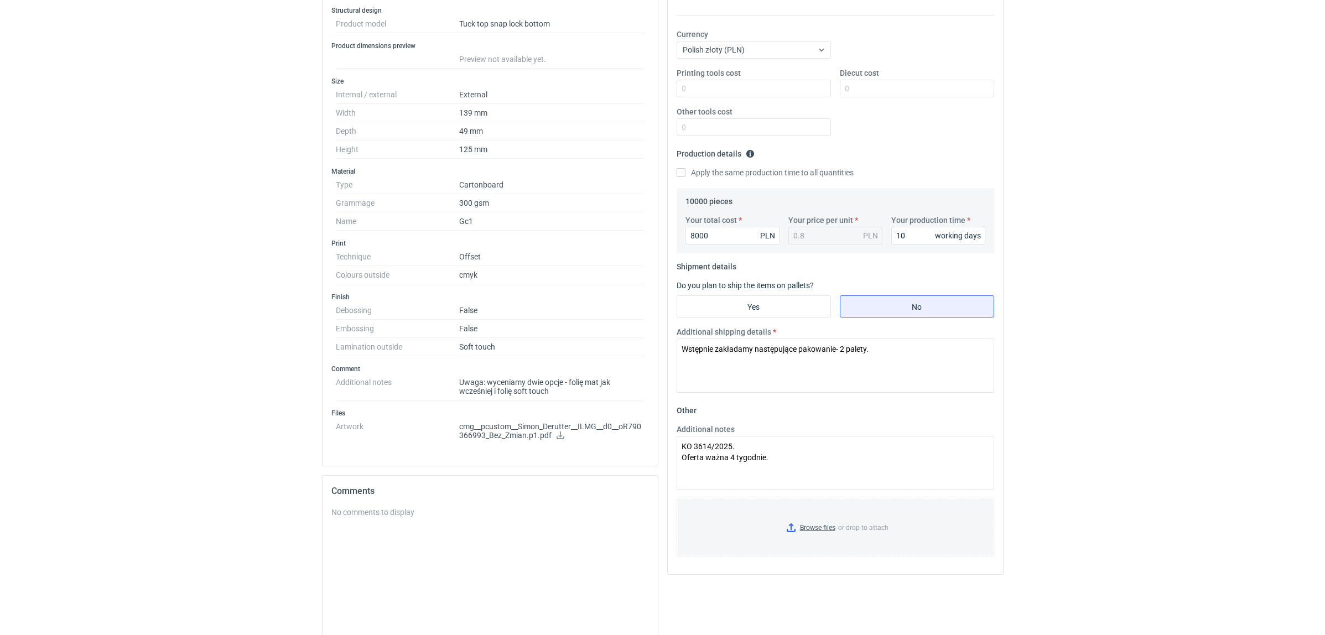
scroll to position [277, 0]
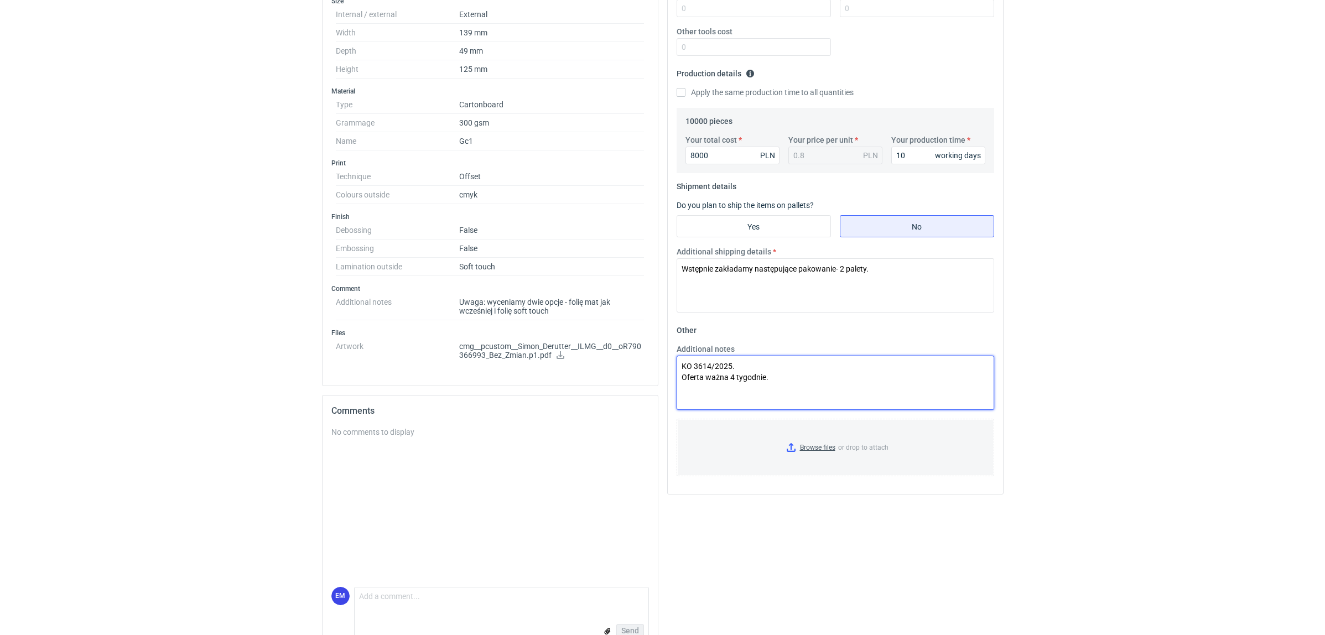
drag, startPoint x: 808, startPoint y: 374, endPoint x: 1173, endPoint y: 324, distance: 368.4
click at [809, 372] on textarea "KO 3614/2025. Oferta ważna 4 tygodnie." at bounding box center [834, 383] width 317 height 54
click at [1176, 328] on div "RFQs Specs Designs Items Orders Customers Tools Analytics 11 99+ EM [PERSON_NAM…" at bounding box center [662, 40] width 1325 height 635
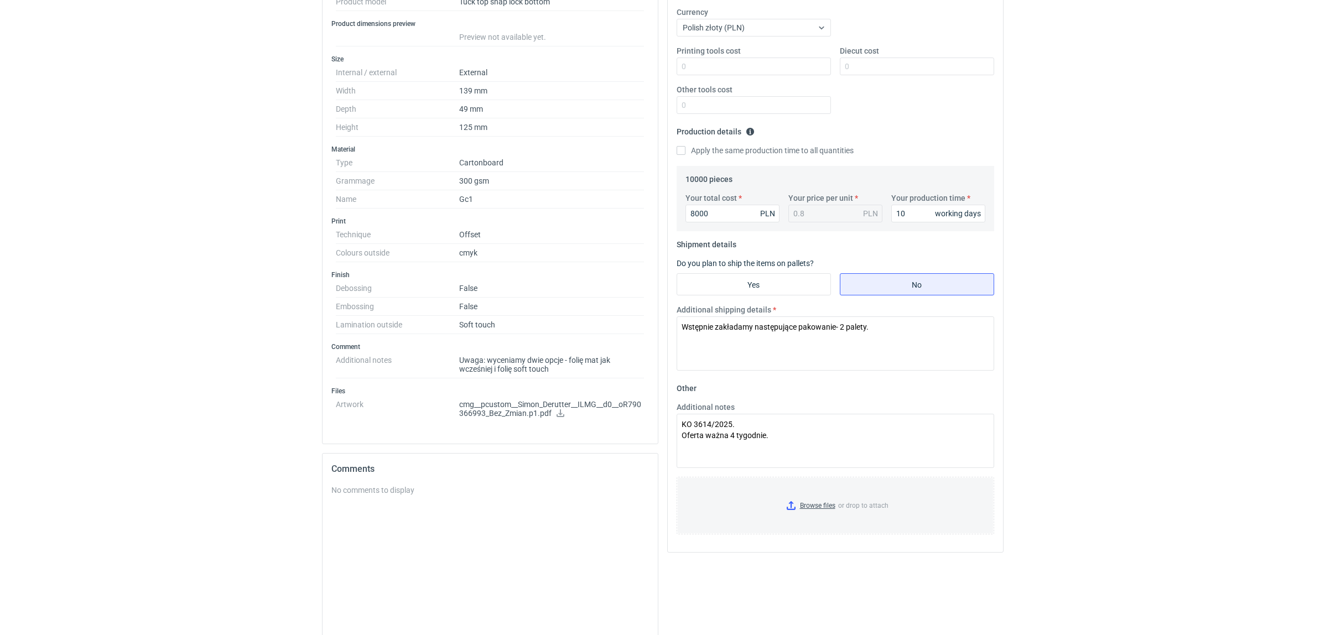
scroll to position [138, 0]
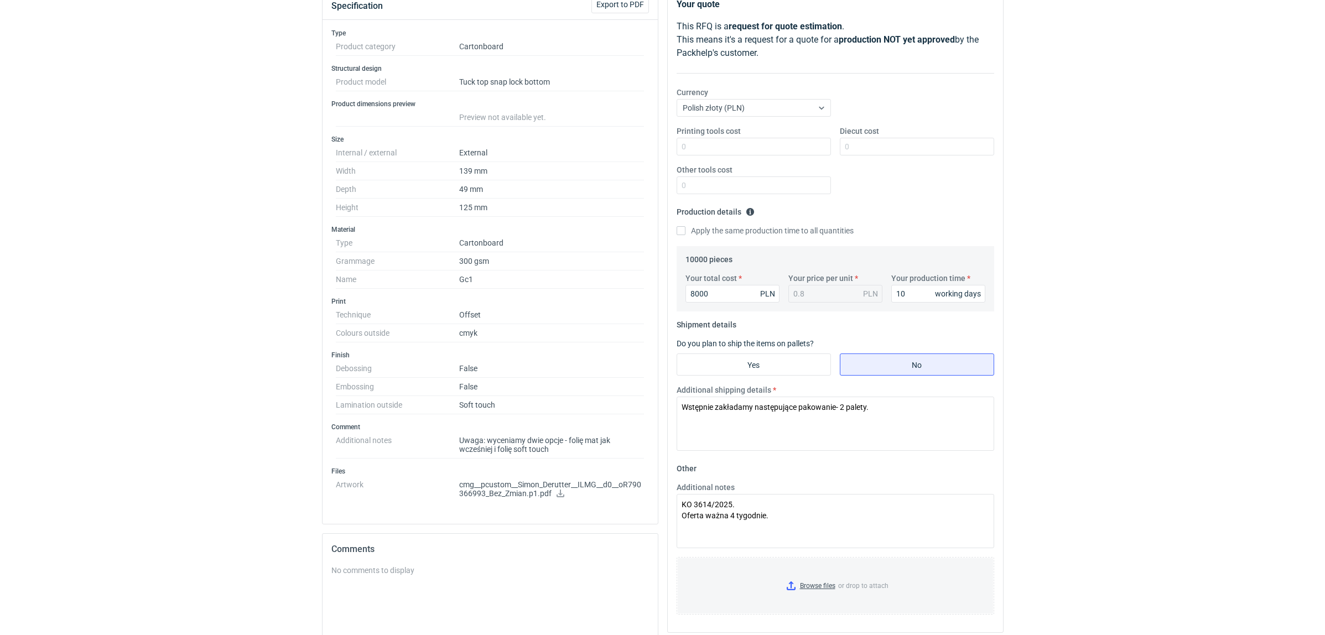
click at [1176, 358] on div "RFQs Specs Designs Items Orders Customers Tools Analytics 11 99+ EM [PERSON_NAM…" at bounding box center [662, 179] width 1325 height 635
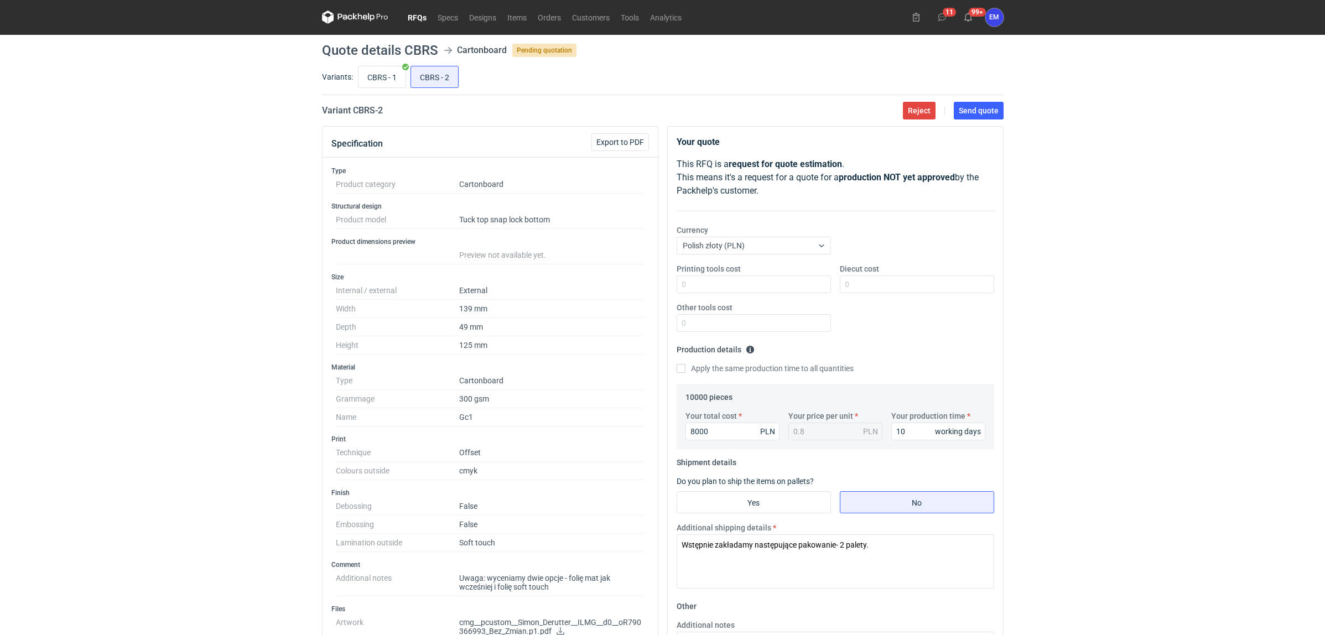
scroll to position [0, 0]
click at [1176, 429] on div "RFQs Specs Designs Items Orders Customers Tools Analytics 11 99+ EM [PERSON_NAM…" at bounding box center [662, 317] width 1325 height 635
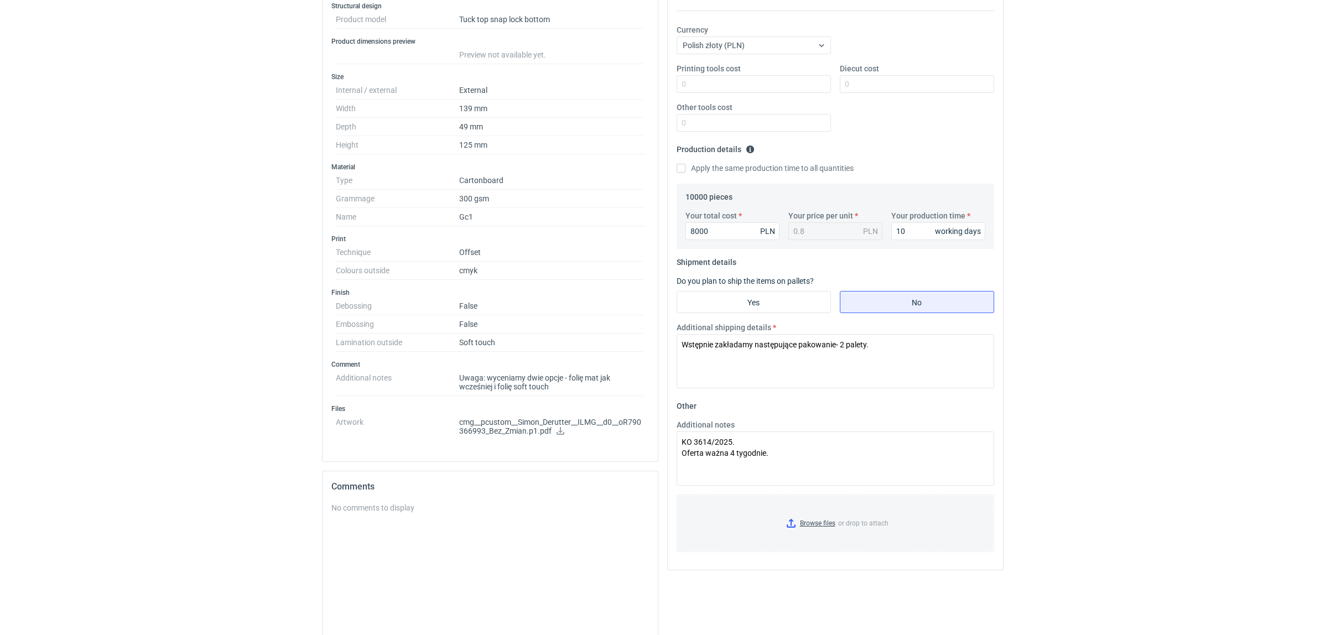
scroll to position [97, 0]
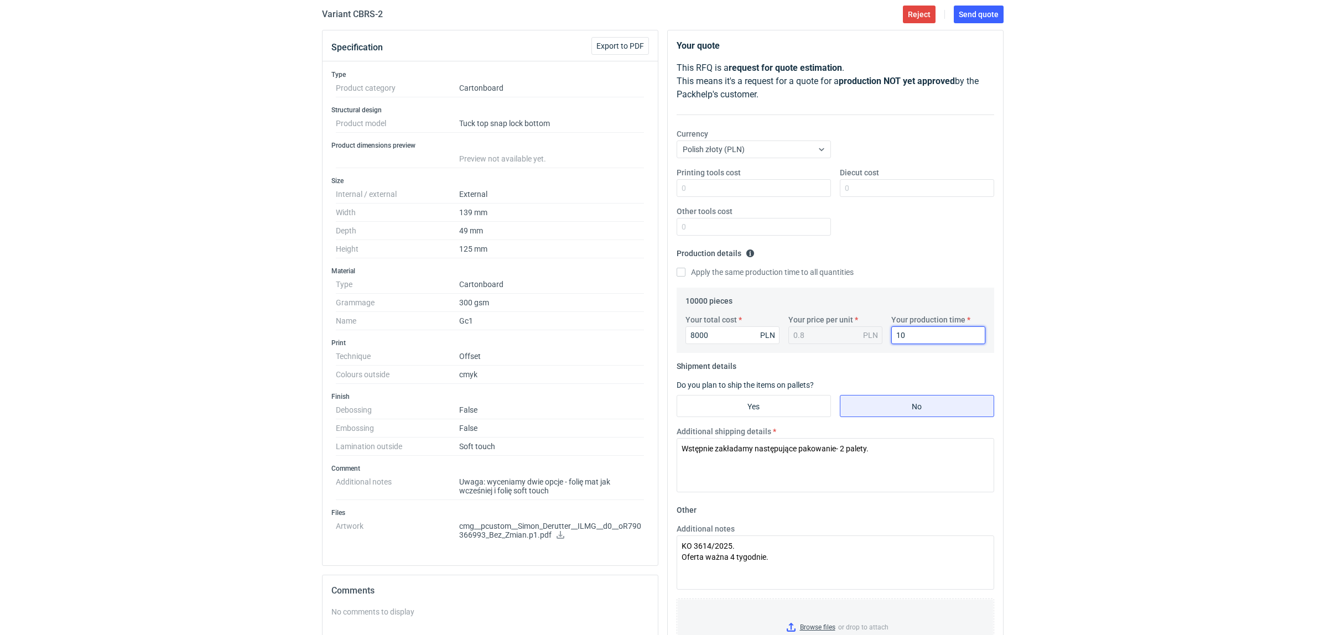
click at [1176, 339] on div "RFQs Specs Designs Items Orders Customers Tools Analytics 11 99+ EM [PERSON_NAM…" at bounding box center [662, 220] width 1325 height 635
click at [1176, 322] on div "RFQs Specs Designs Items Orders Customers Tools Analytics 11 99+ EM [PERSON_NAM…" at bounding box center [662, 220] width 1325 height 635
drag, startPoint x: 1143, startPoint y: 363, endPoint x: 1085, endPoint y: 388, distance: 63.2
click at [1144, 365] on div "RFQs Specs Designs Items Orders Customers Tools Analytics 11 99+ EM [PERSON_NAM…" at bounding box center [662, 220] width 1325 height 635
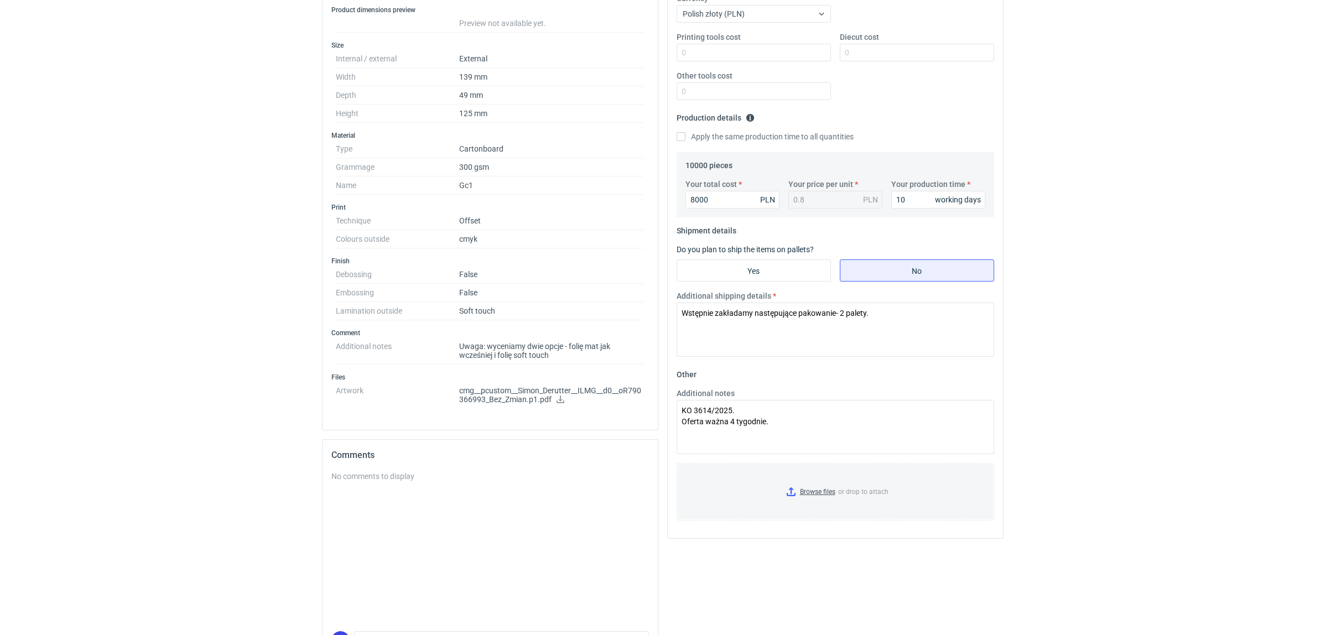
scroll to position [235, 0]
click at [899, 303] on textarea "Wstępnie zakładamy następujące pakowanie- 2 palety." at bounding box center [834, 327] width 317 height 54
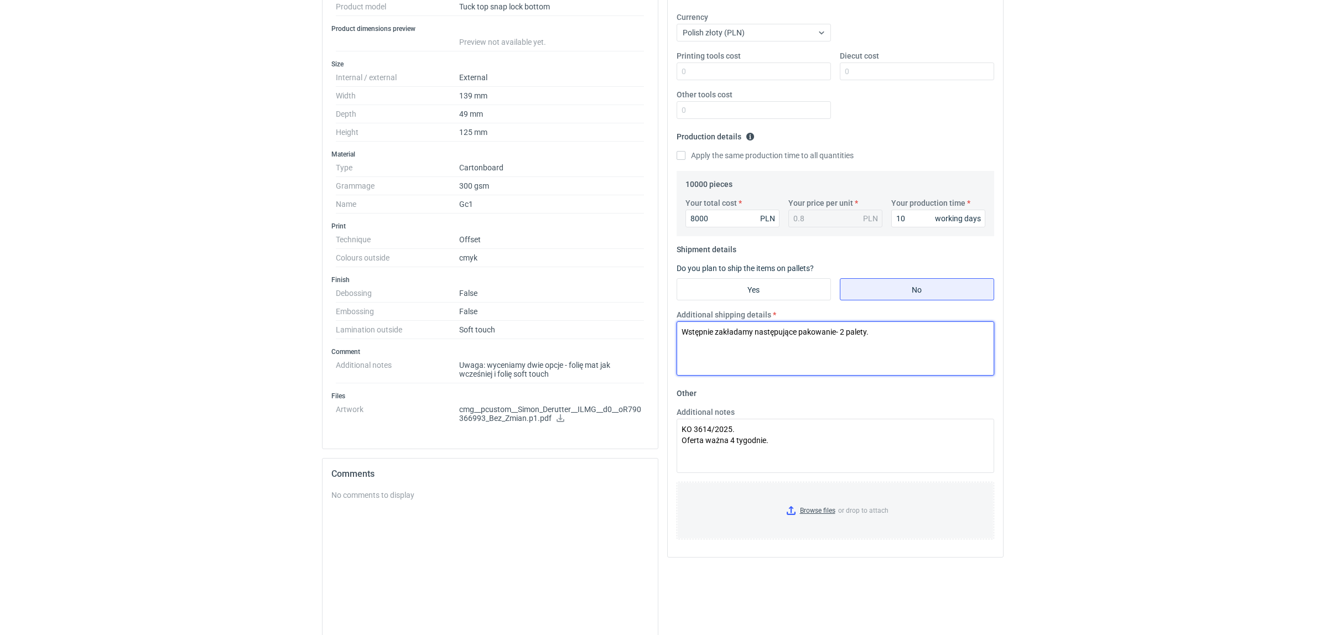
scroll to position [0, 0]
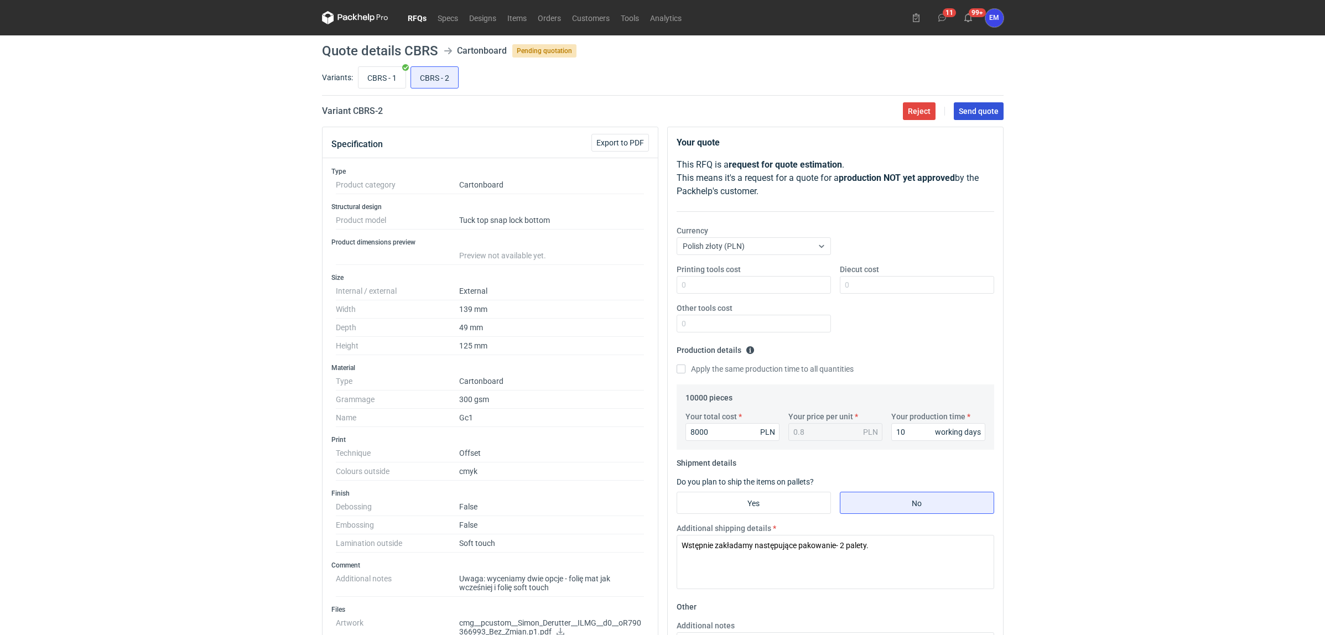
click at [989, 109] on span "Send quote" at bounding box center [979, 111] width 40 height 8
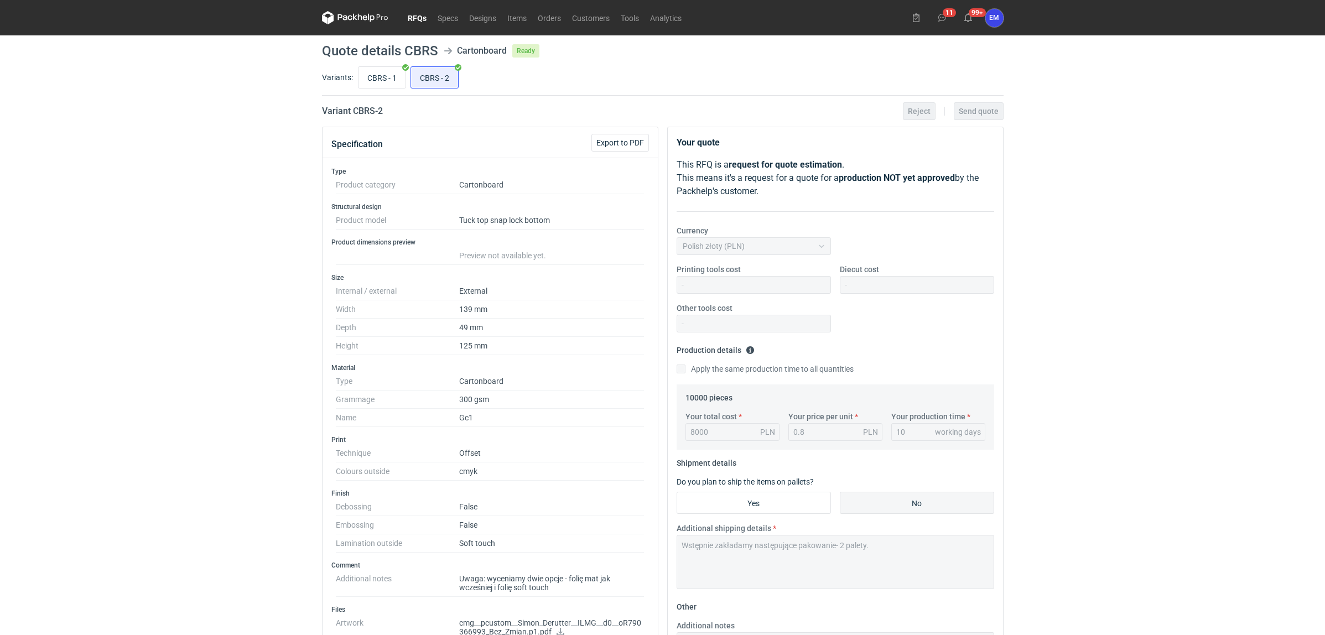
click at [411, 17] on link "RFQs" at bounding box center [417, 17] width 30 height 13
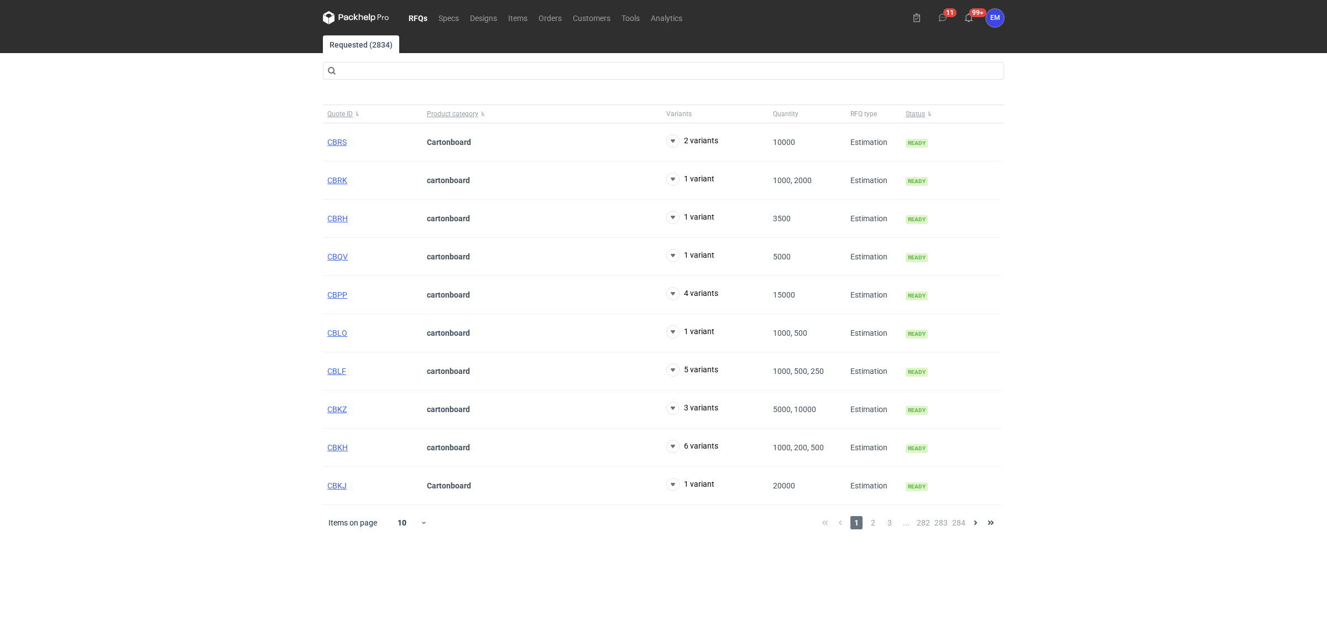
drag, startPoint x: 202, startPoint y: 252, endPoint x: 214, endPoint y: 262, distance: 15.3
click at [205, 252] on div "RFQs Specs Designs Items Orders Customers Tools Analytics 11 99+ EM [PERSON_NAM…" at bounding box center [663, 317] width 1327 height 635
